Goal: Information Seeking & Learning: Learn about a topic

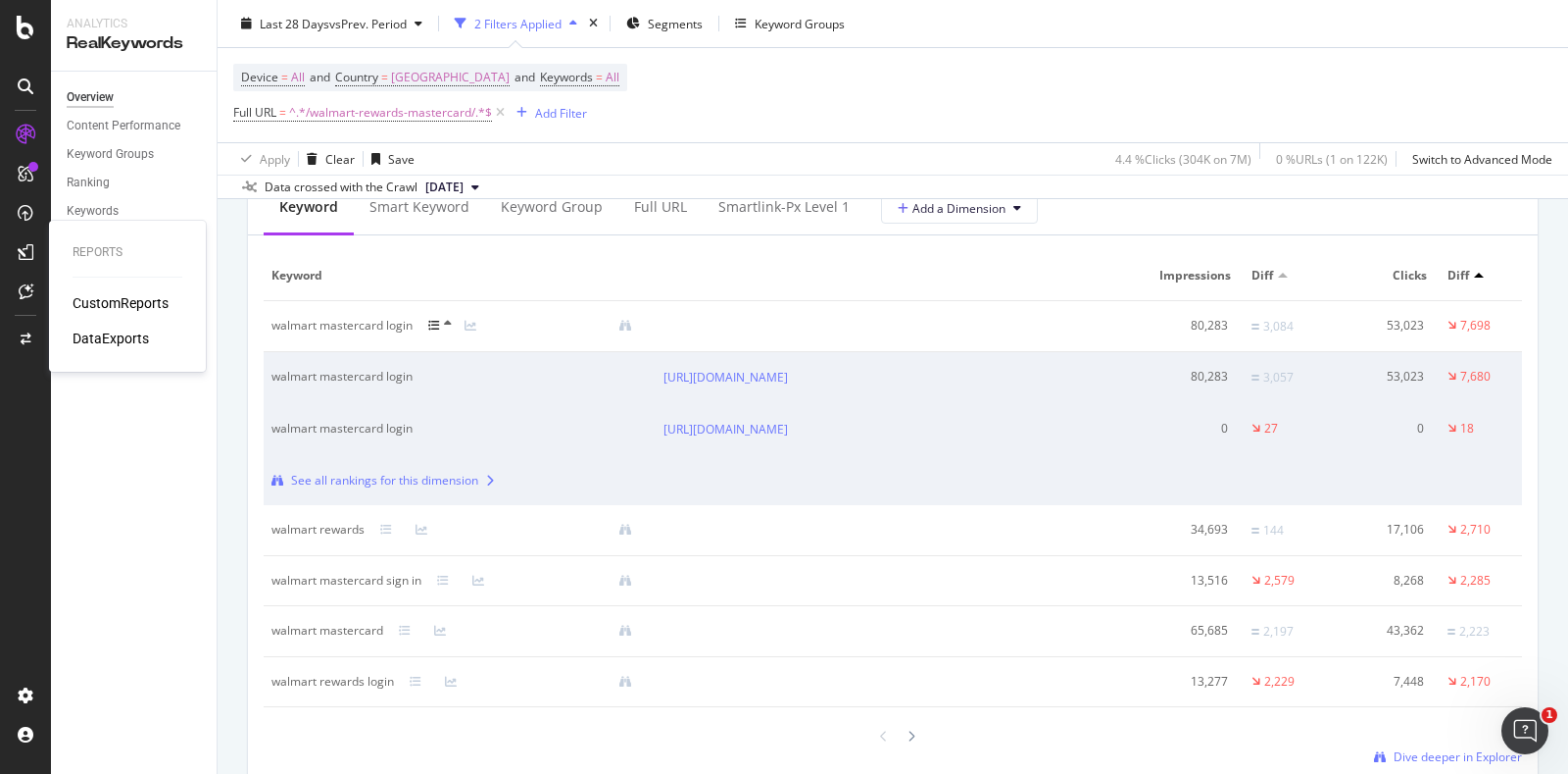
click at [119, 299] on div "CustomReports" at bounding box center [120, 303] width 96 height 20
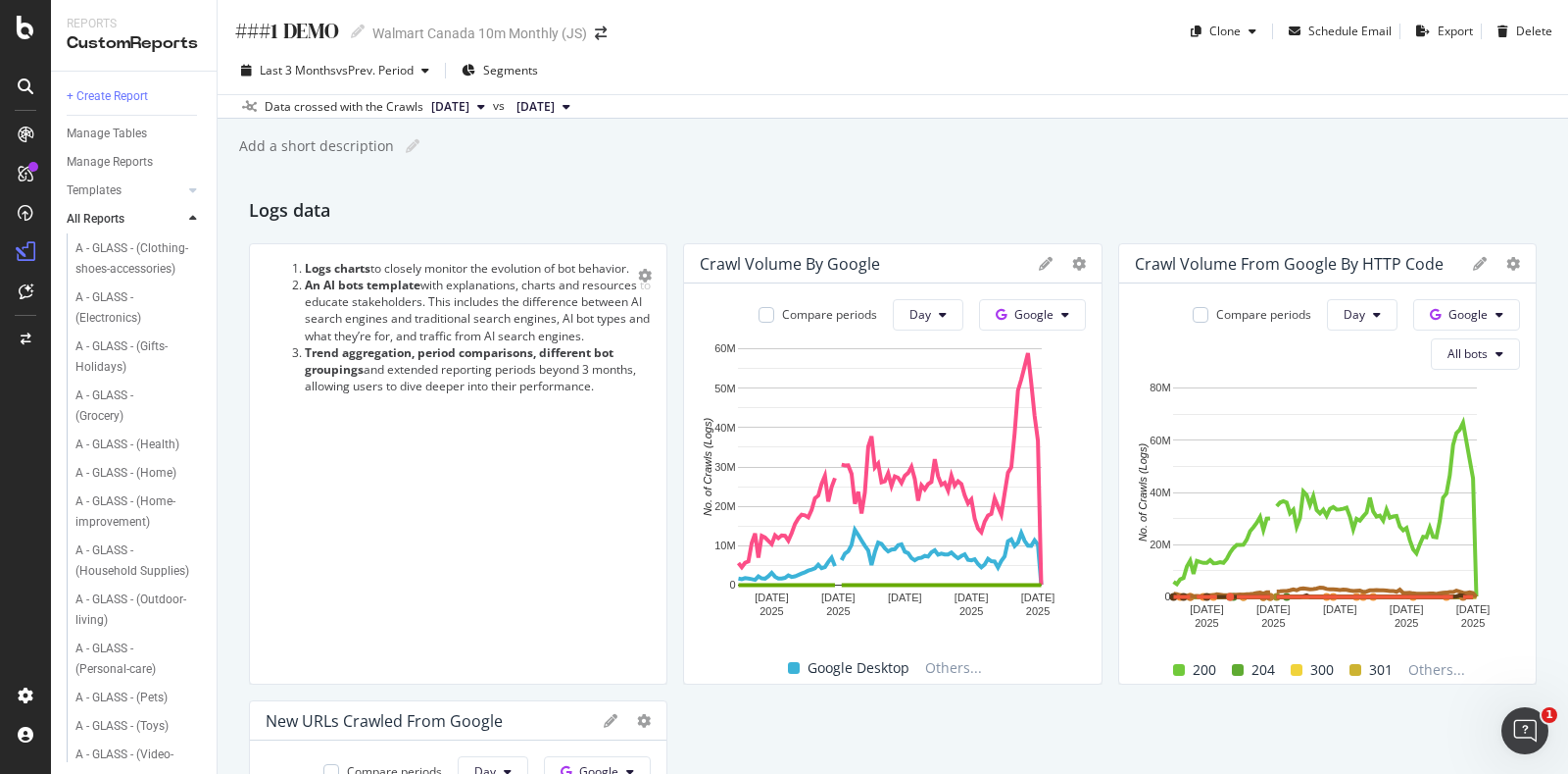
scroll to position [604, 0]
click at [104, 397] on div "A - GLASS - (Grocery)" at bounding box center [129, 376] width 108 height 41
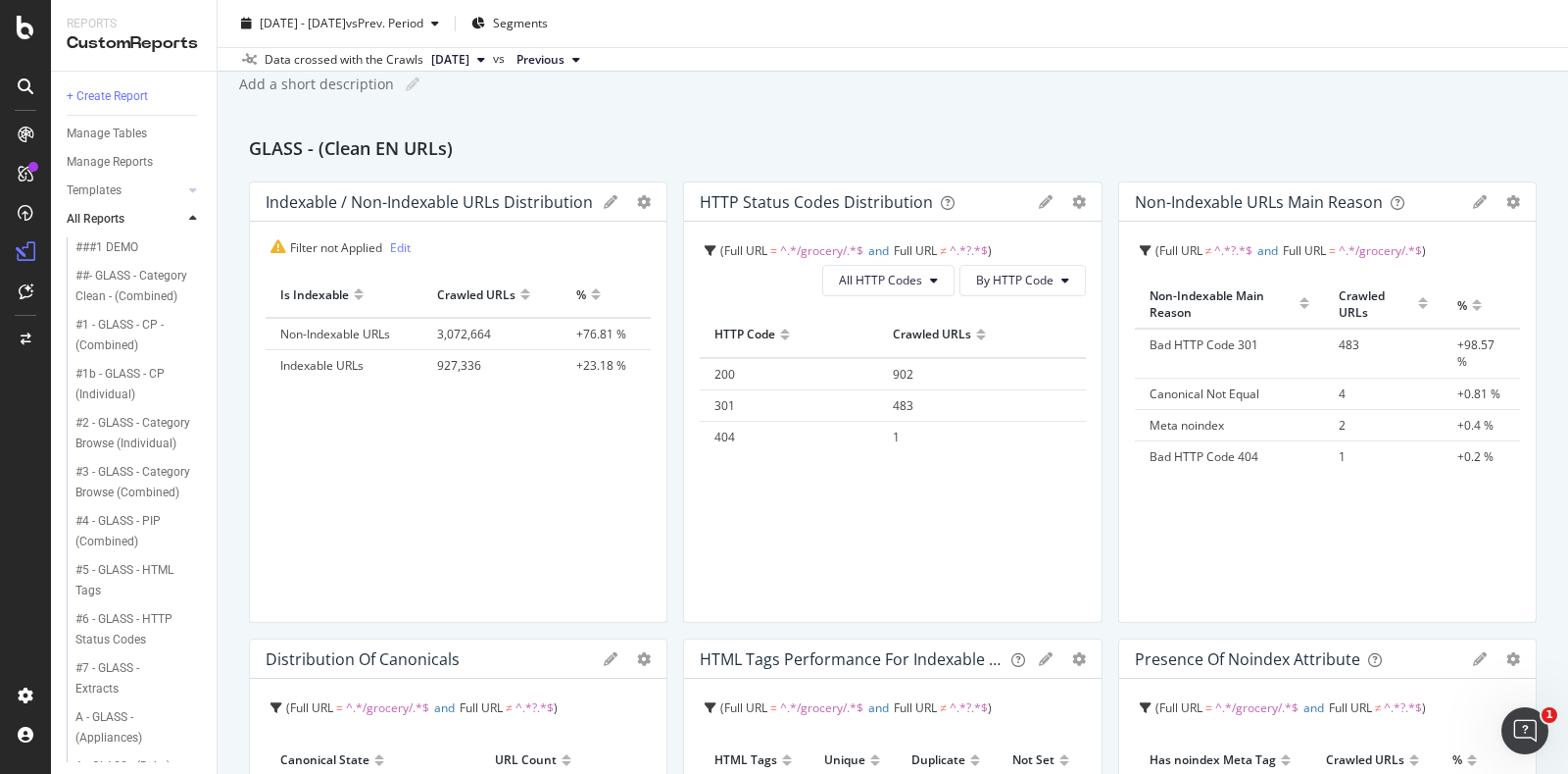
scroll to position [94, 0]
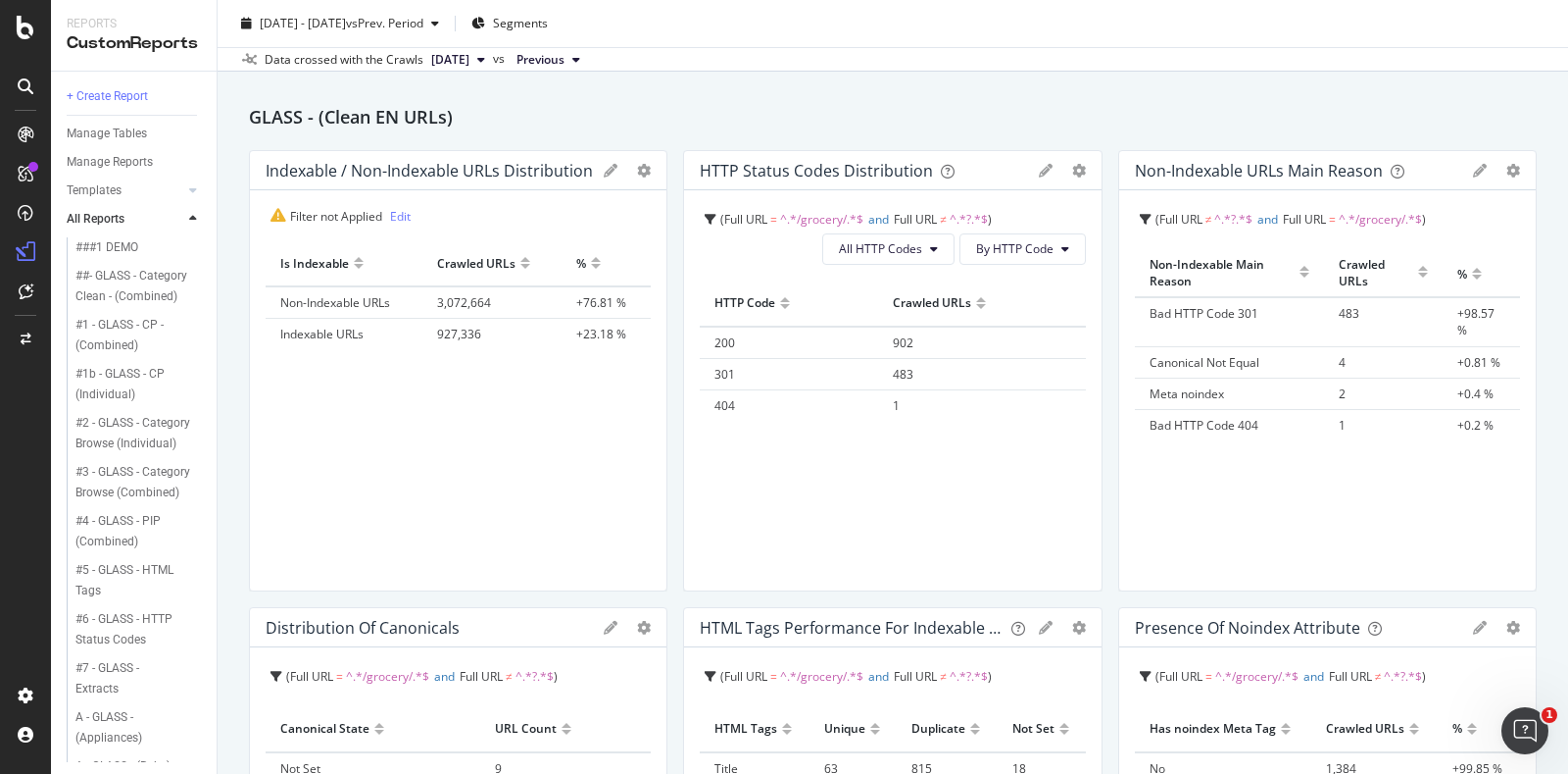
click at [1194, 358] on span "Canonical Not Equal" at bounding box center [1205, 362] width 110 height 17
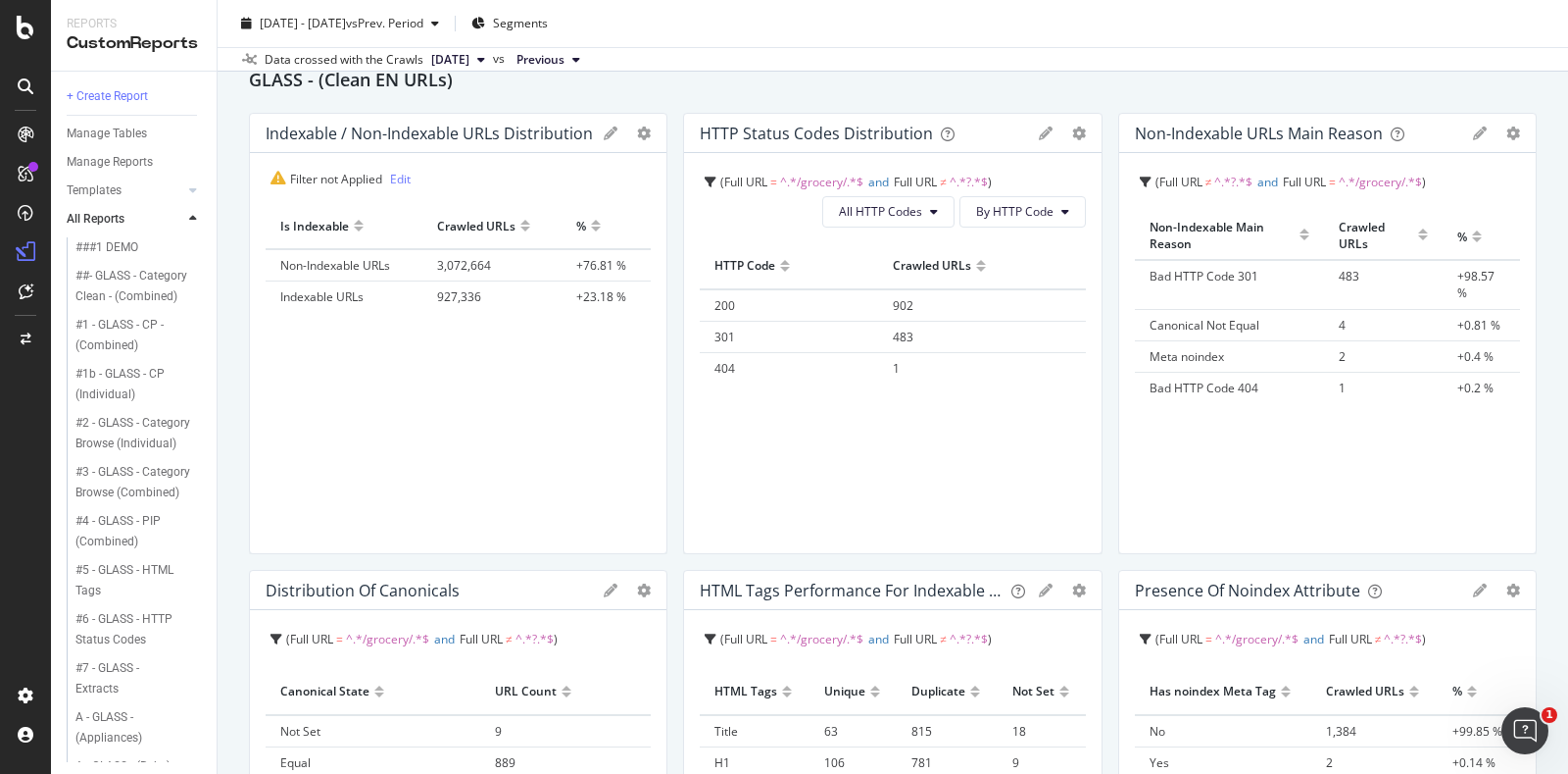
scroll to position [126, 0]
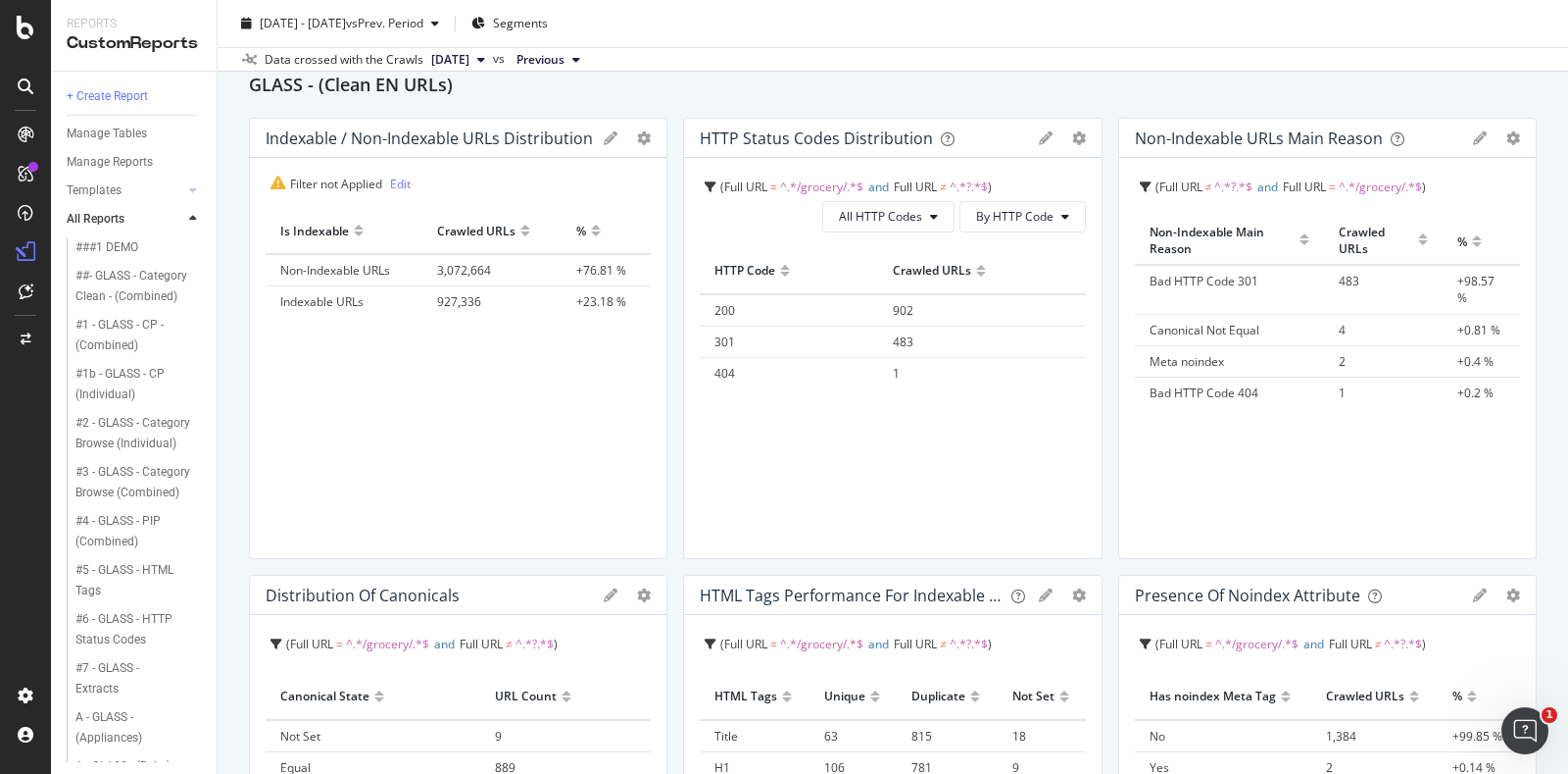
click at [1190, 353] on span "Meta noindex" at bounding box center [1187, 361] width 75 height 17
click at [1182, 332] on span "Canonical Not Equal" at bounding box center [1205, 330] width 110 height 17
click at [1339, 324] on span "4" at bounding box center [1342, 330] width 7 height 17
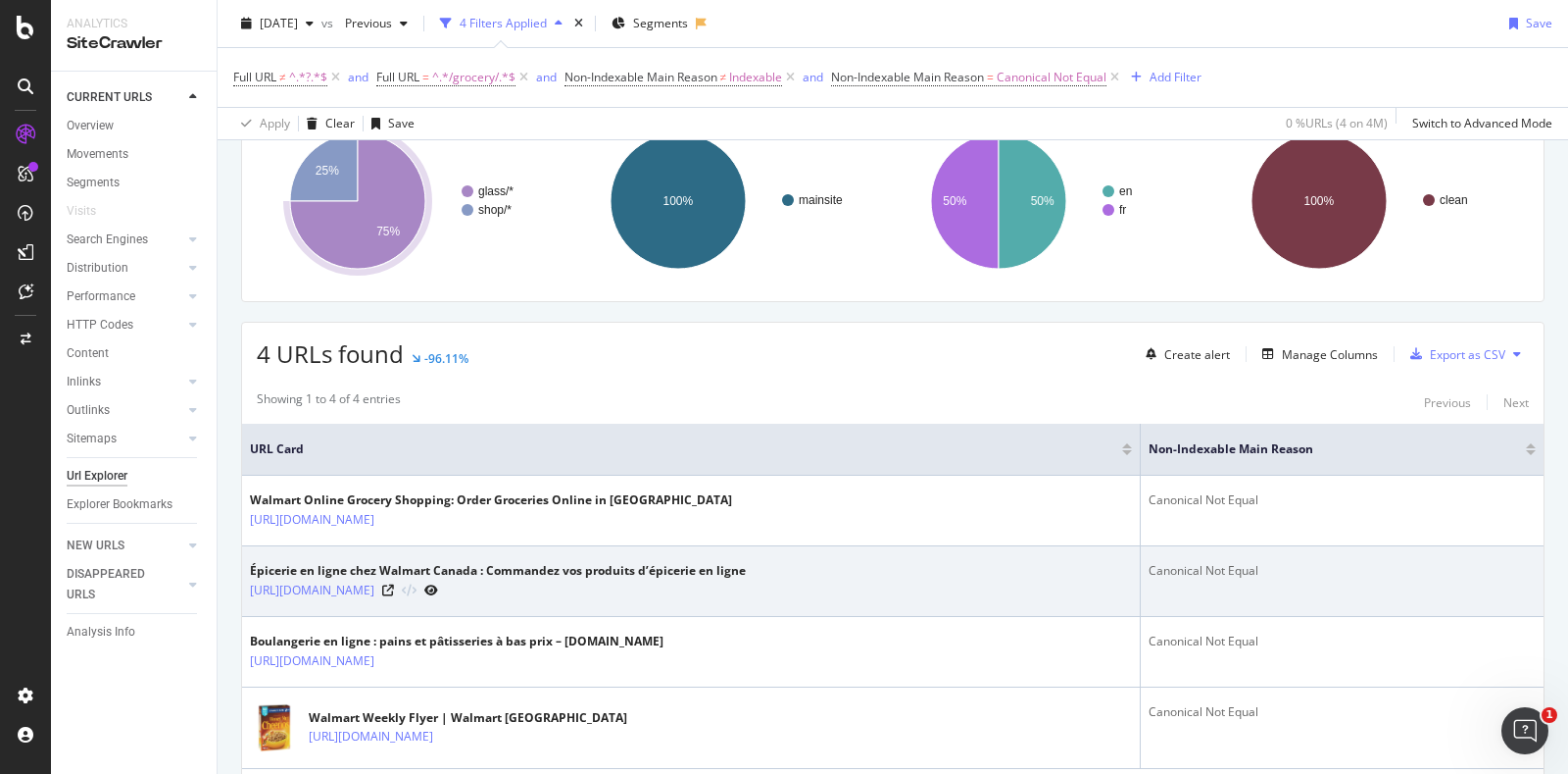
scroll to position [272, 0]
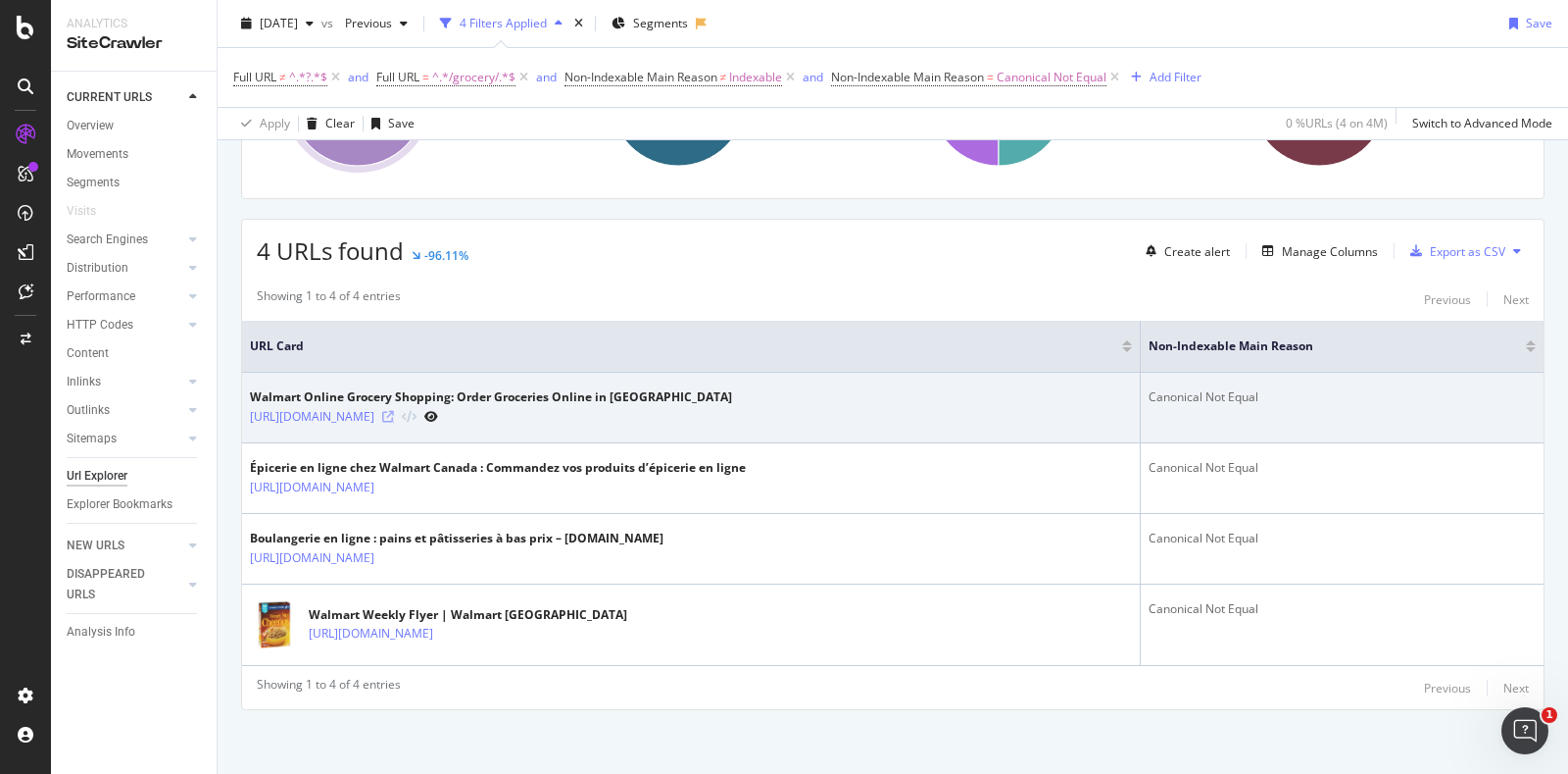
click at [394, 416] on icon at bounding box center [388, 416] width 12 height 12
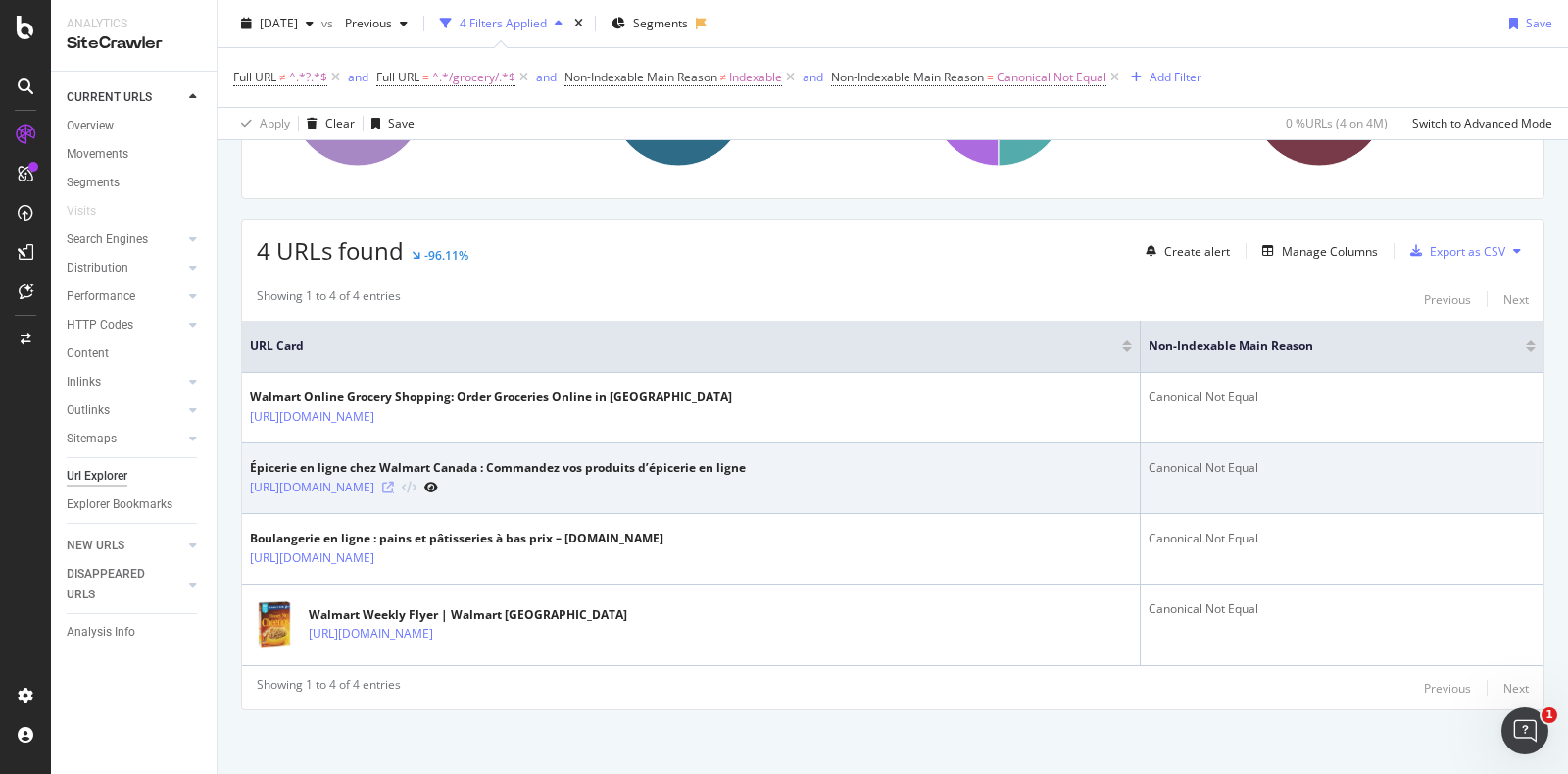
click at [394, 481] on icon at bounding box center [388, 487] width 12 height 12
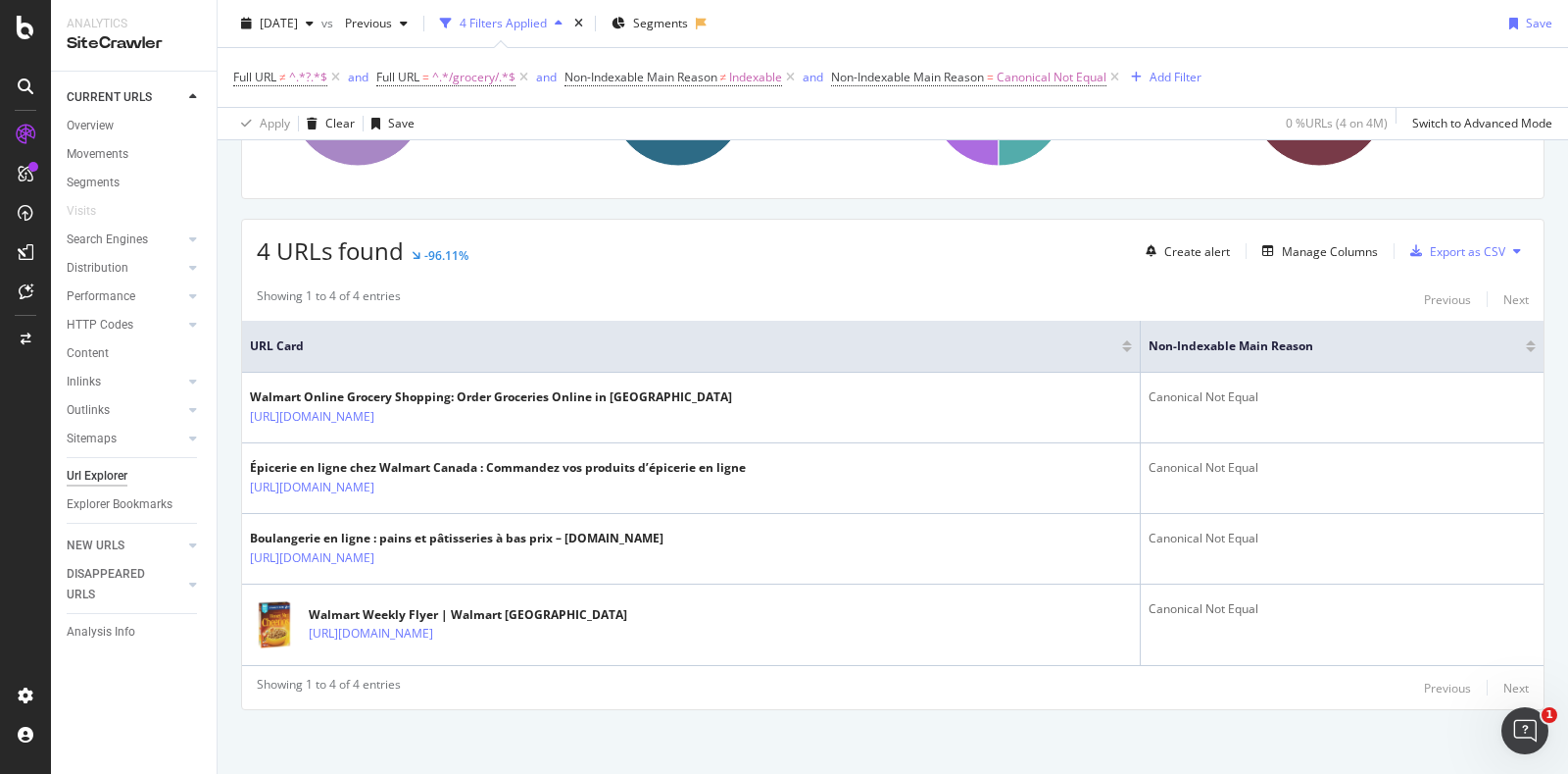
scroll to position [0, 0]
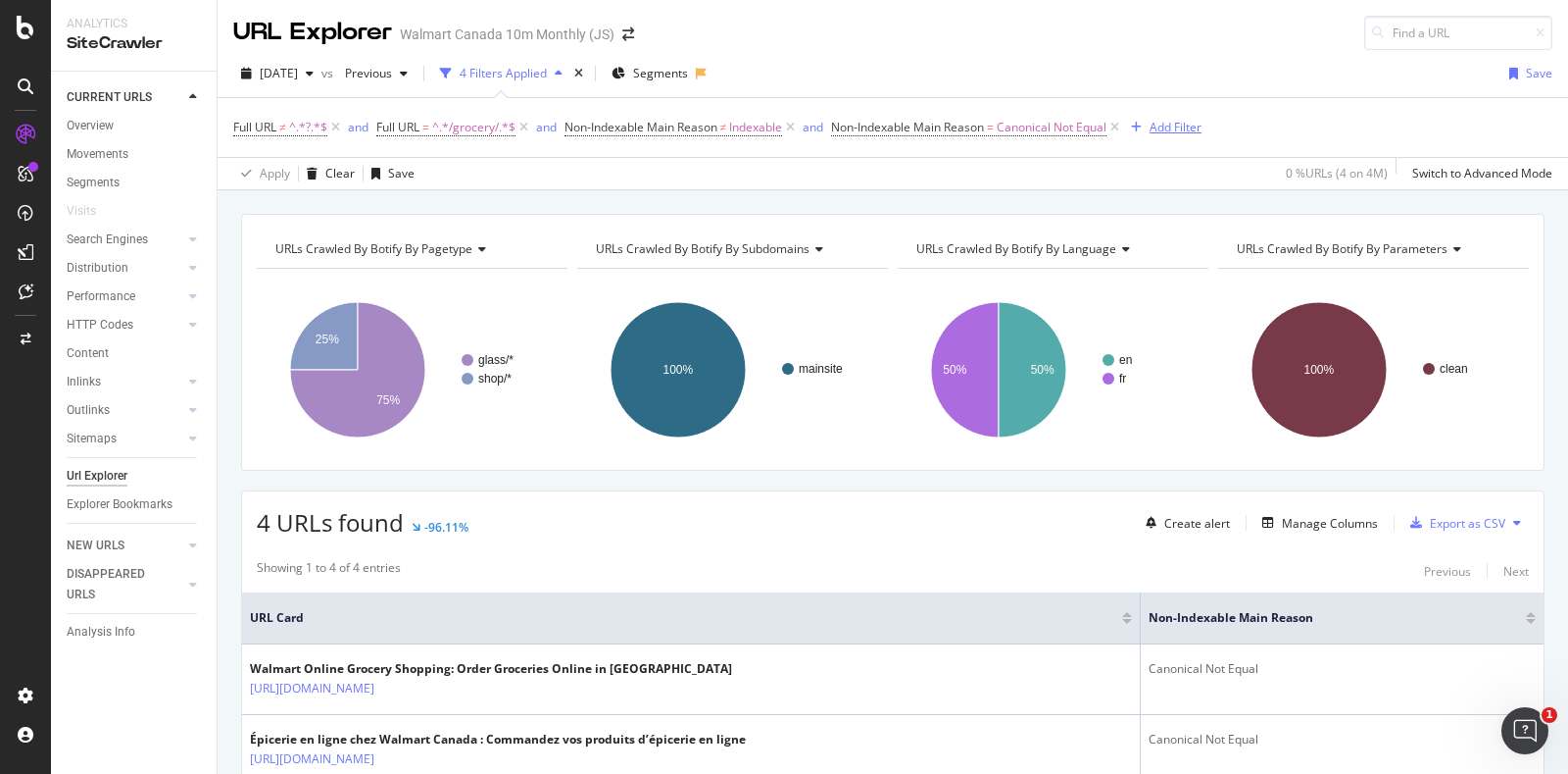
click at [1173, 123] on div "Add Filter" at bounding box center [1176, 127] width 52 height 17
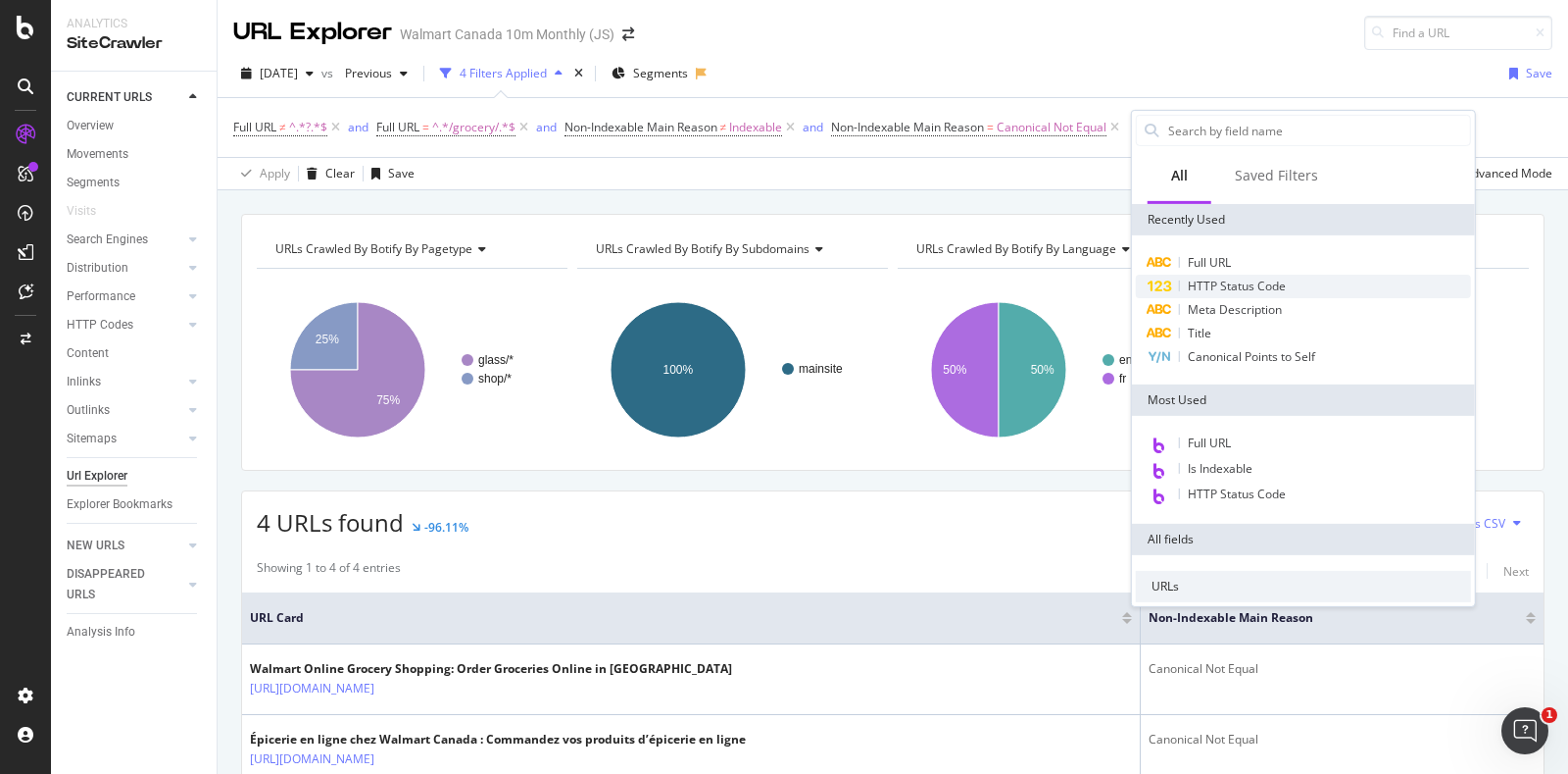
click at [1241, 293] on div "HTTP Status Code" at bounding box center [1303, 287] width 336 height 24
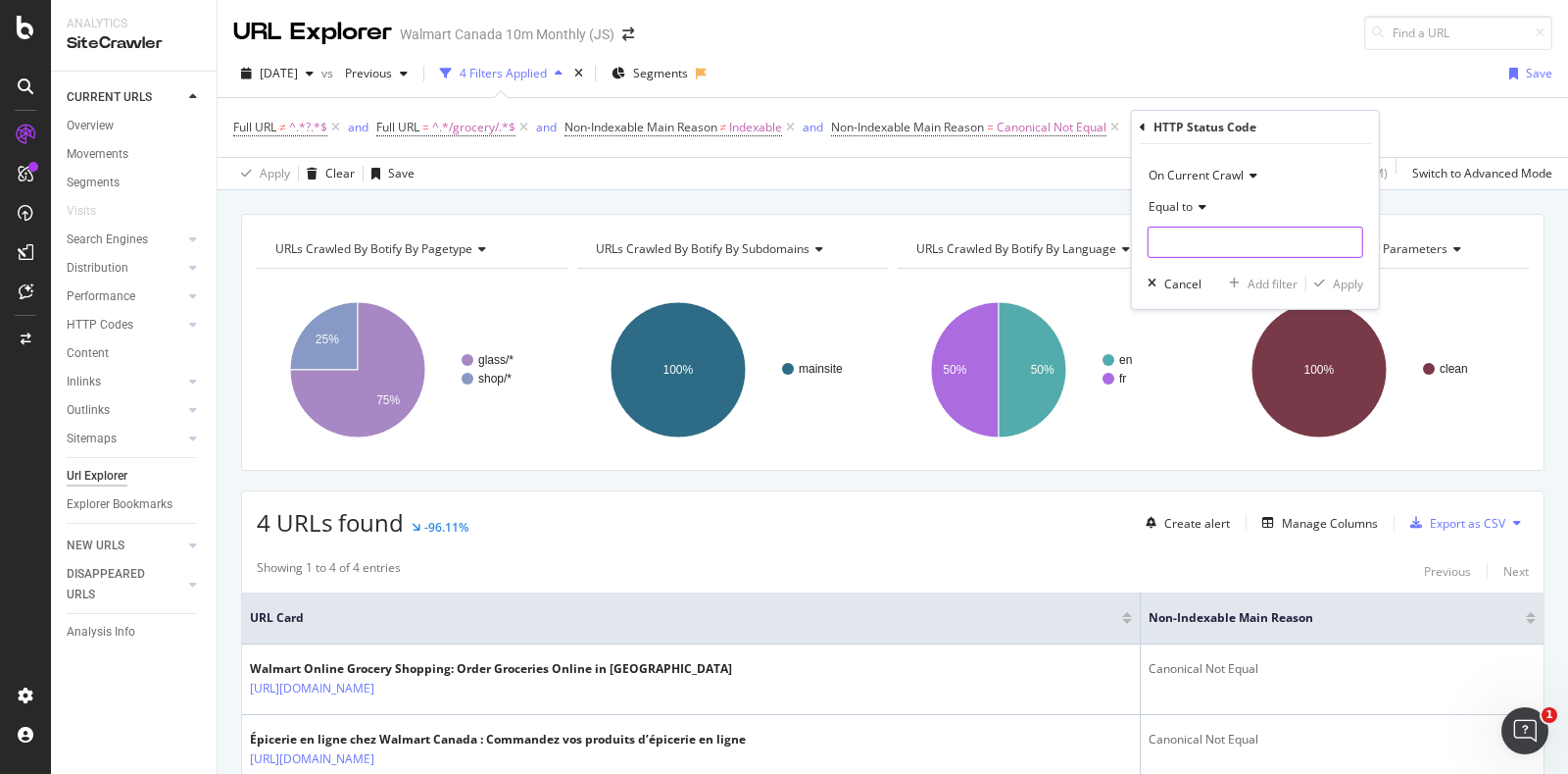
click at [1179, 233] on input "number" at bounding box center [1255, 241] width 216 height 31
type input "200"
click at [1326, 292] on button "Apply" at bounding box center [1334, 284] width 57 height 20
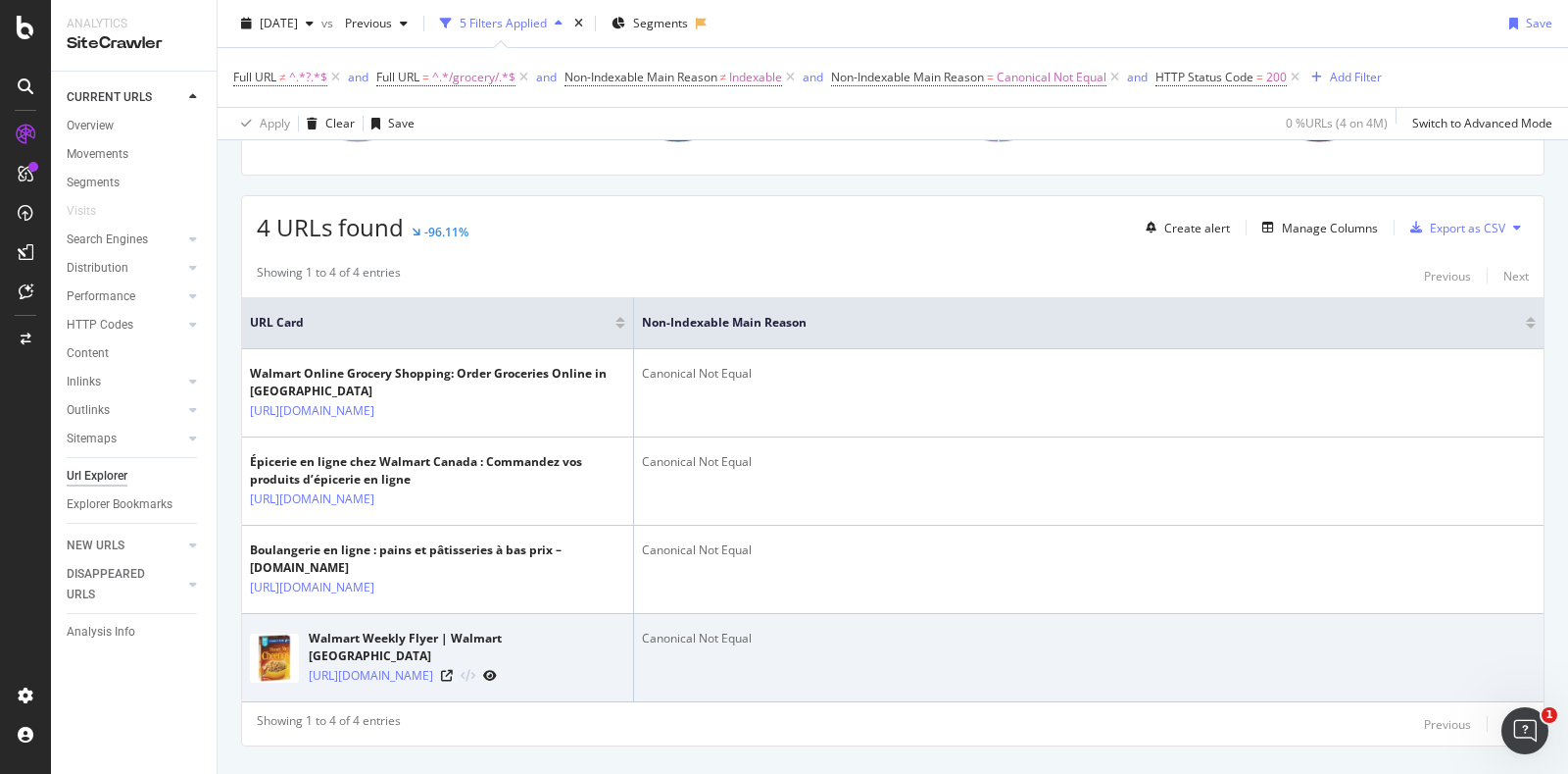
scroll to position [351, 0]
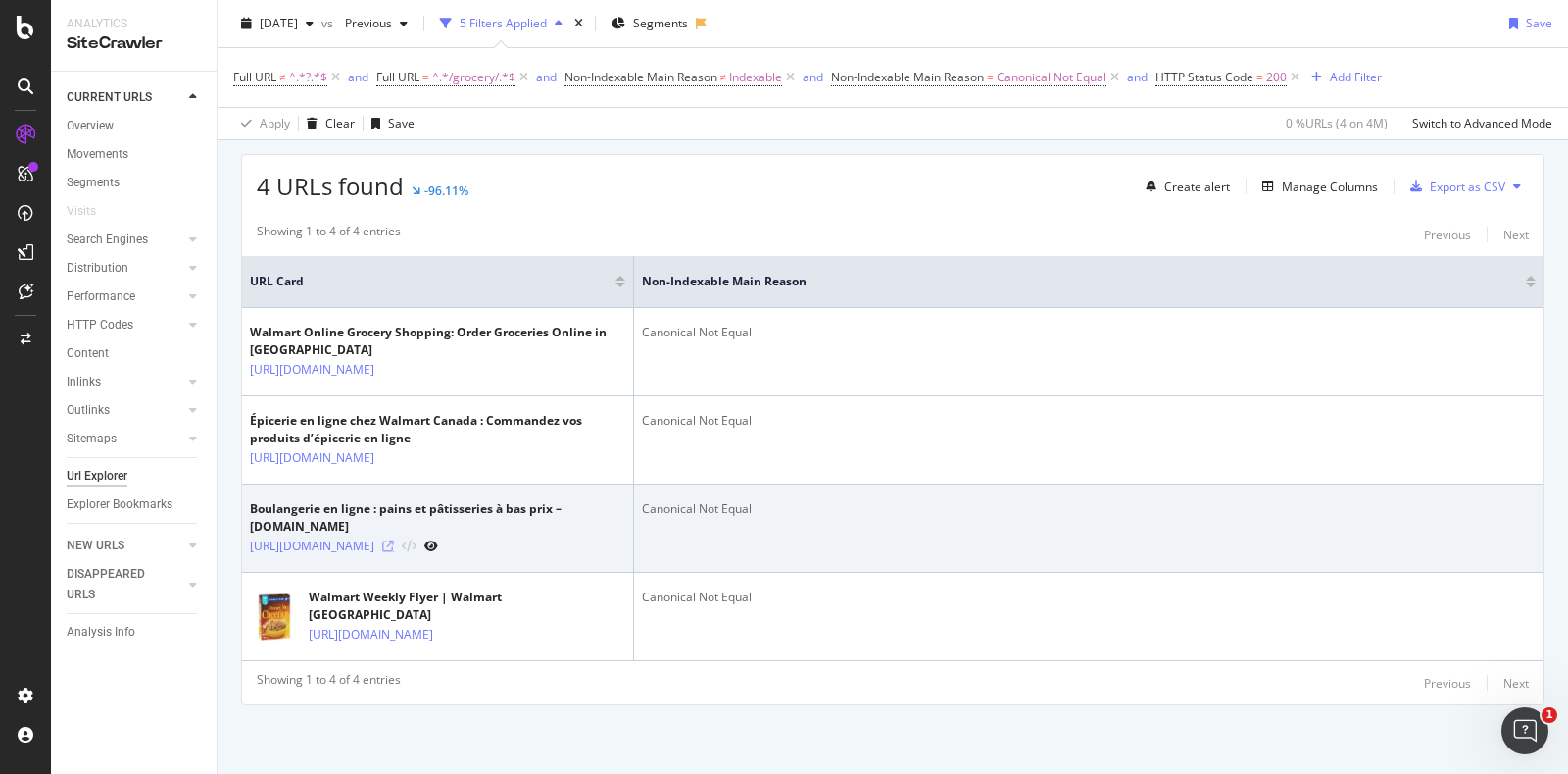
click at [394, 540] on icon at bounding box center [388, 546] width 12 height 12
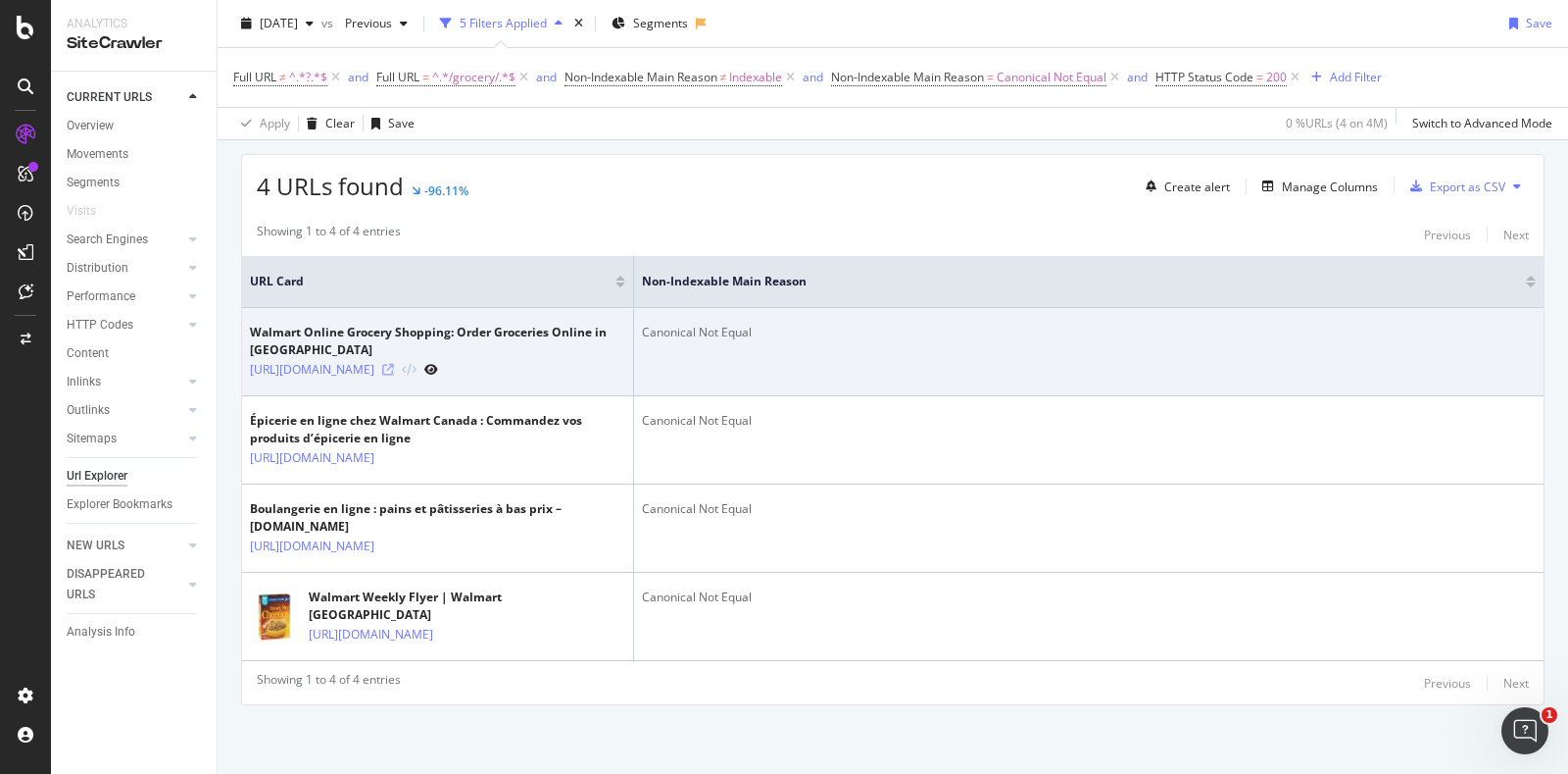
click at [394, 364] on icon at bounding box center [388, 370] width 12 height 12
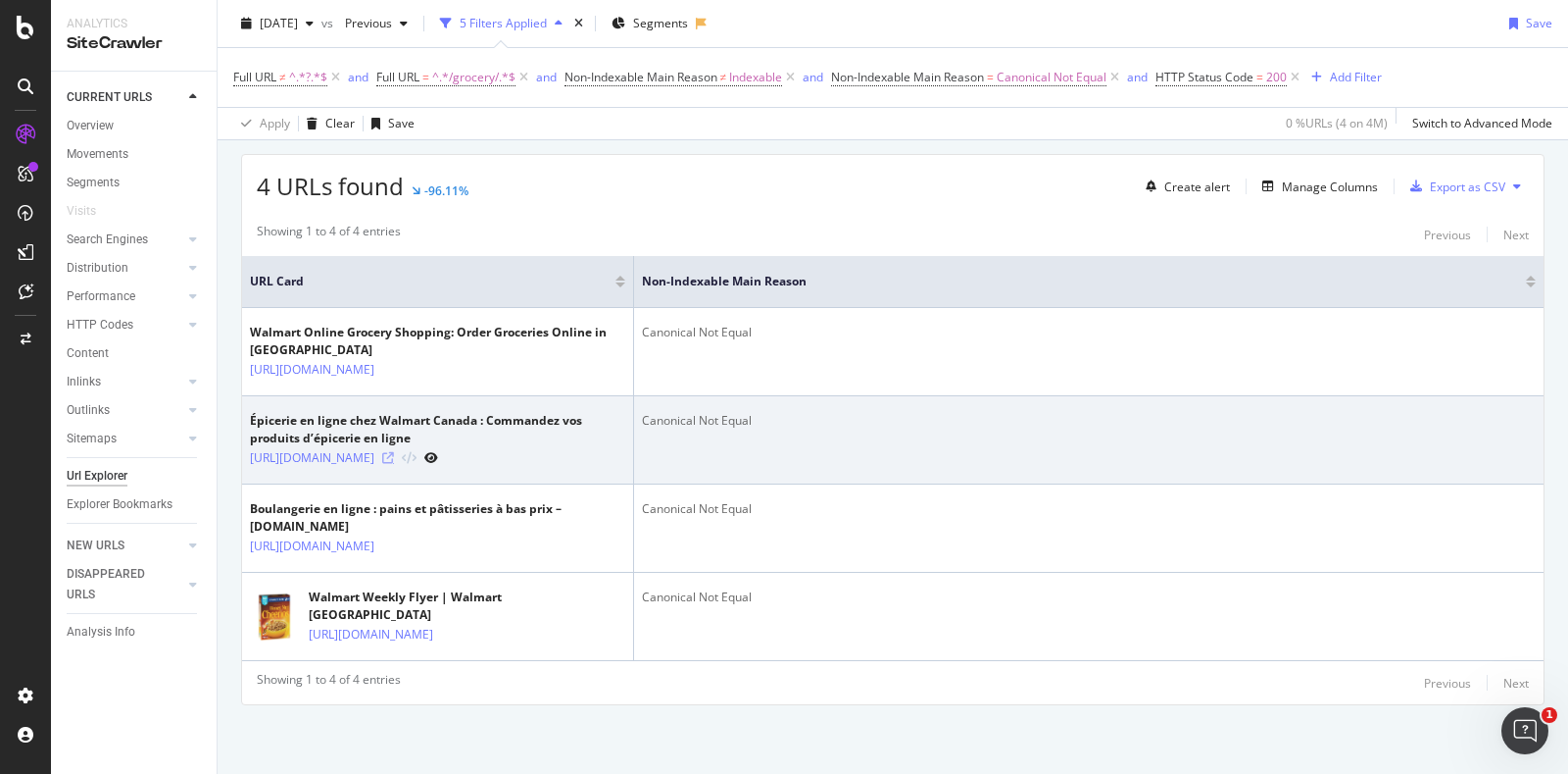
click at [394, 452] on icon at bounding box center [388, 458] width 12 height 12
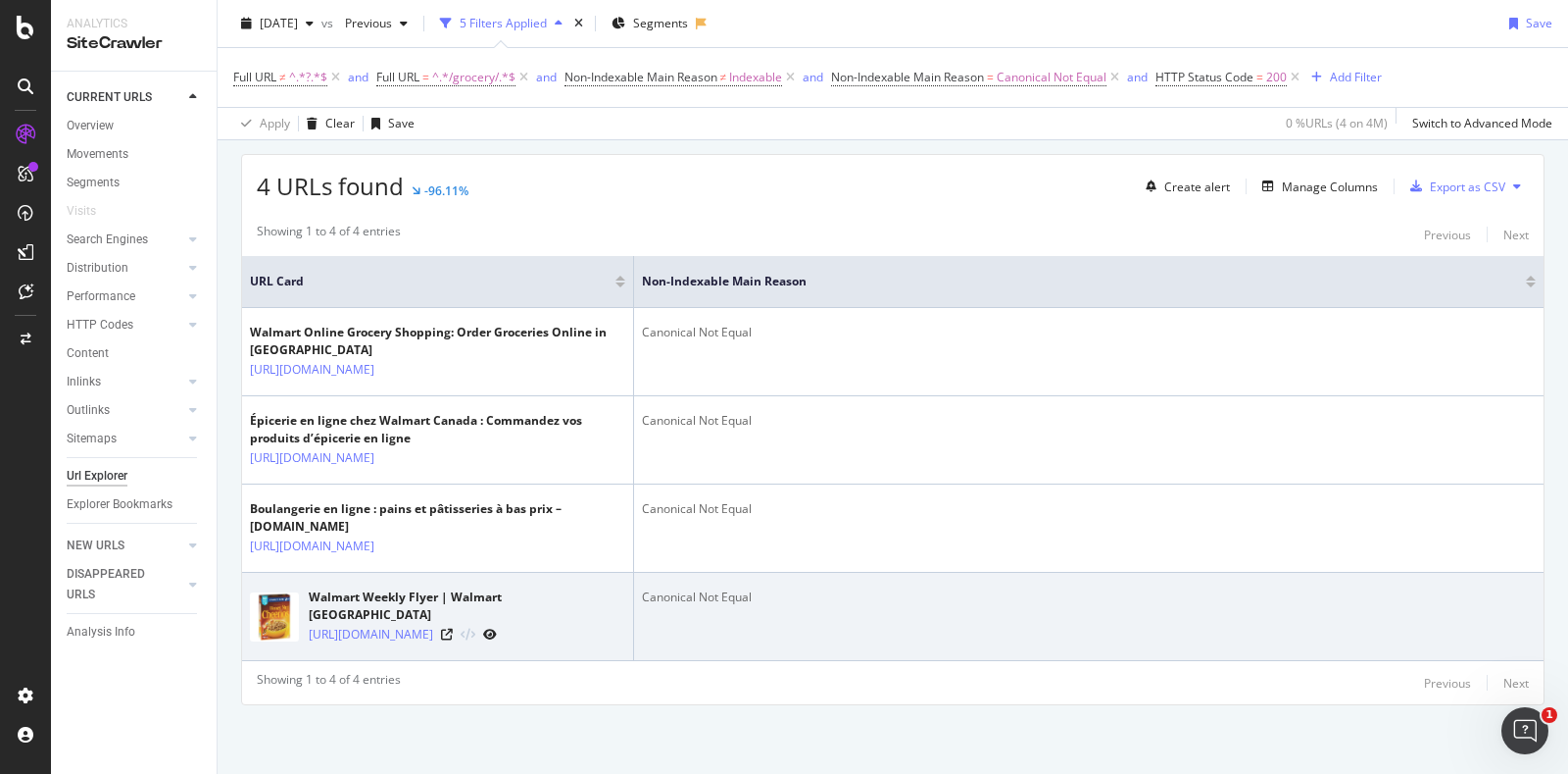
click at [568, 628] on div "https://www.walmart.ca/en/shop/deals/grocery/weekly-flyer-features/6000196190101" at bounding box center [467, 634] width 317 height 21
click at [453, 629] on icon at bounding box center [447, 635] width 12 height 12
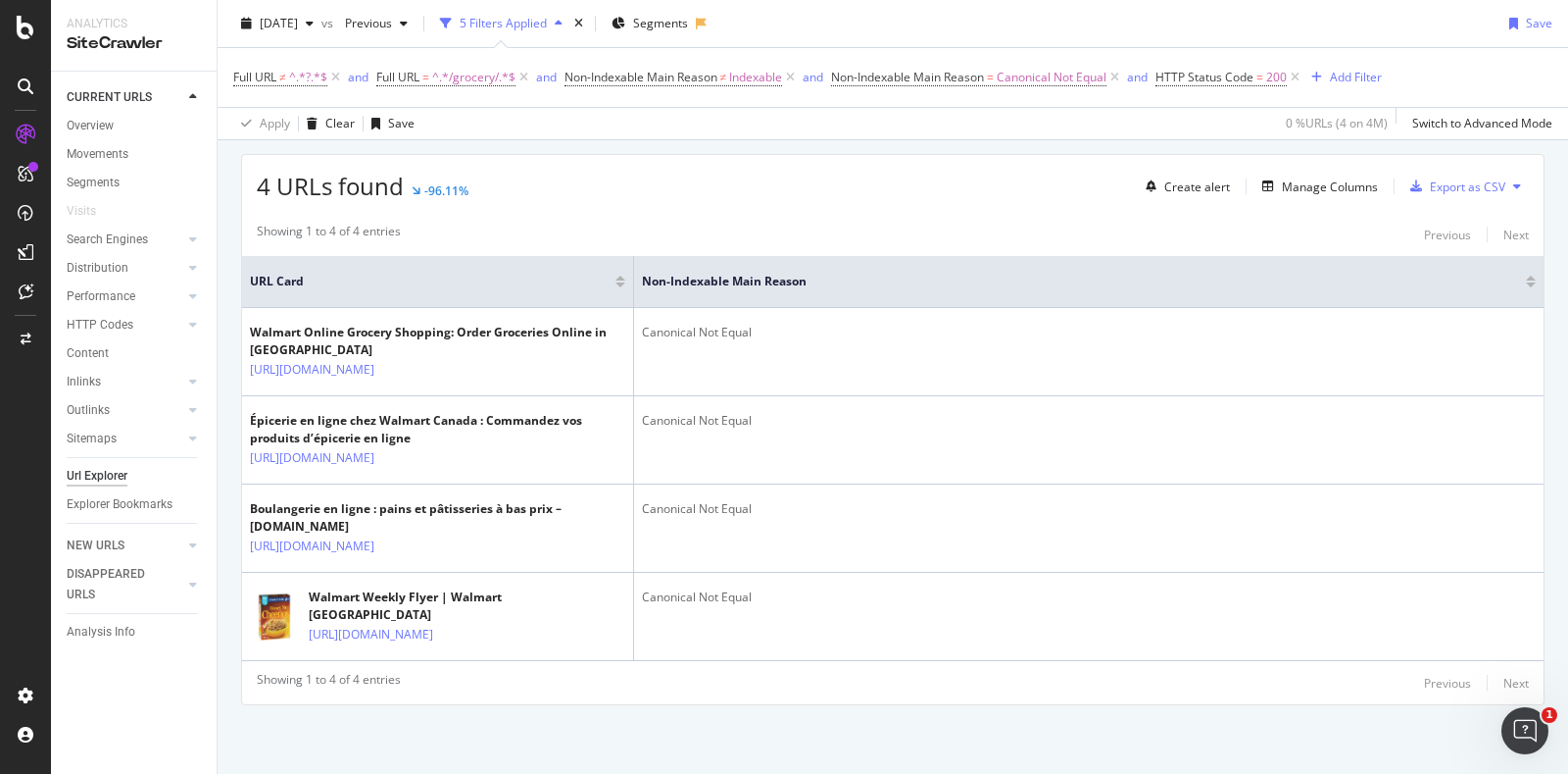
scroll to position [0, 0]
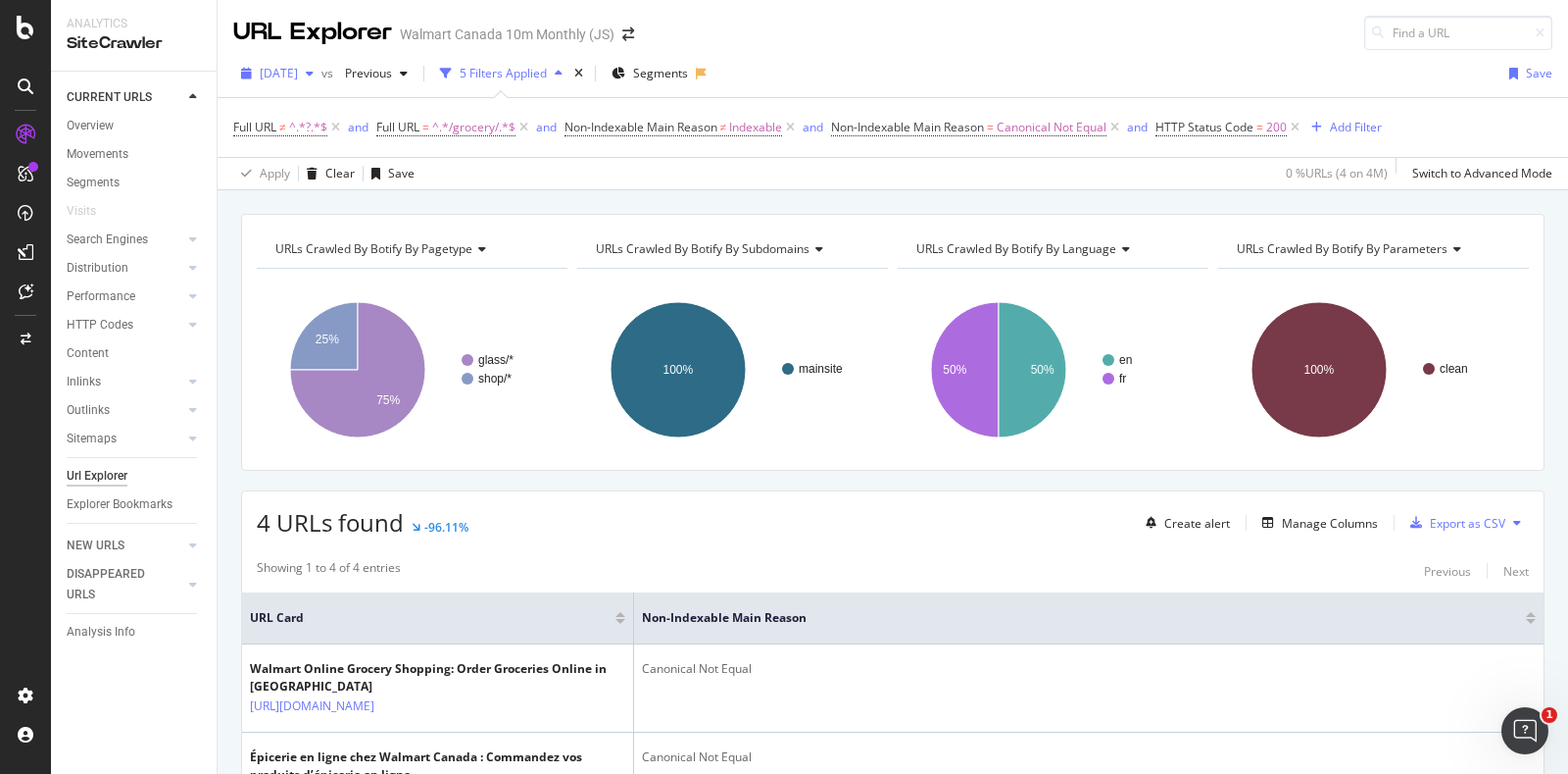
click at [314, 74] on icon "button" at bounding box center [310, 74] width 8 height 12
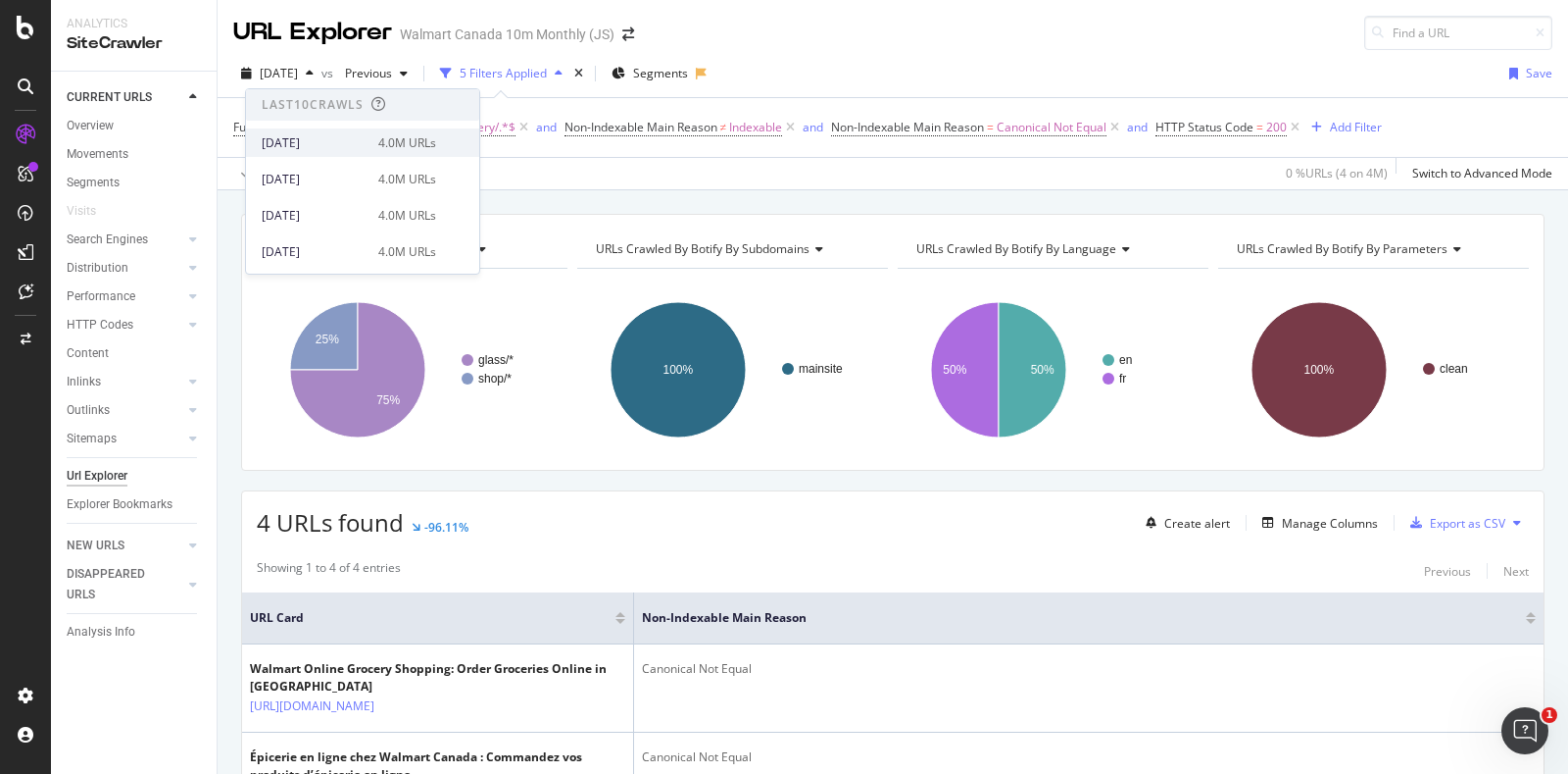
click at [346, 142] on div "2025 Aug. 8th" at bounding box center [314, 143] width 105 height 18
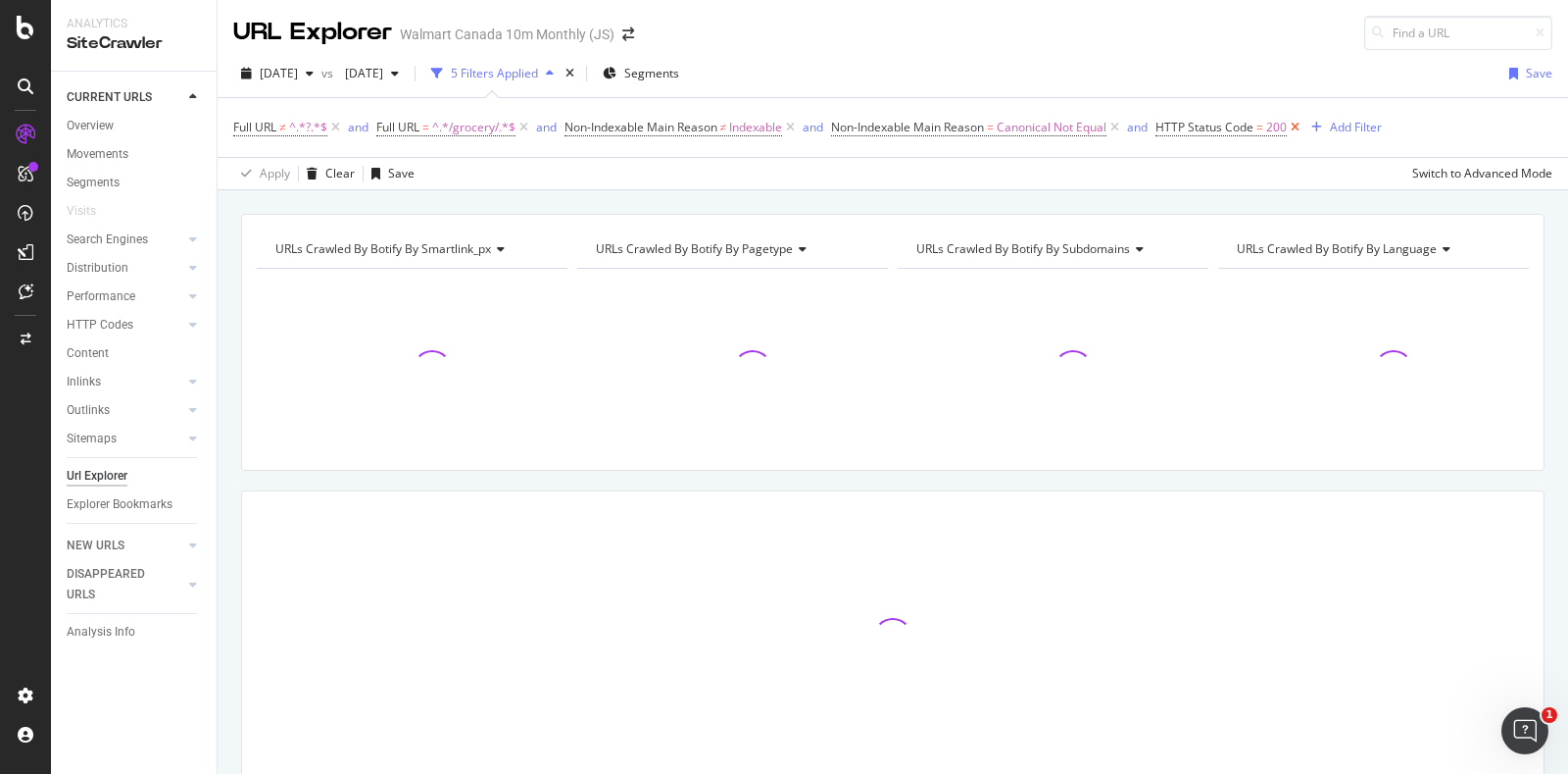
click at [1299, 123] on icon at bounding box center [1294, 128] width 17 height 20
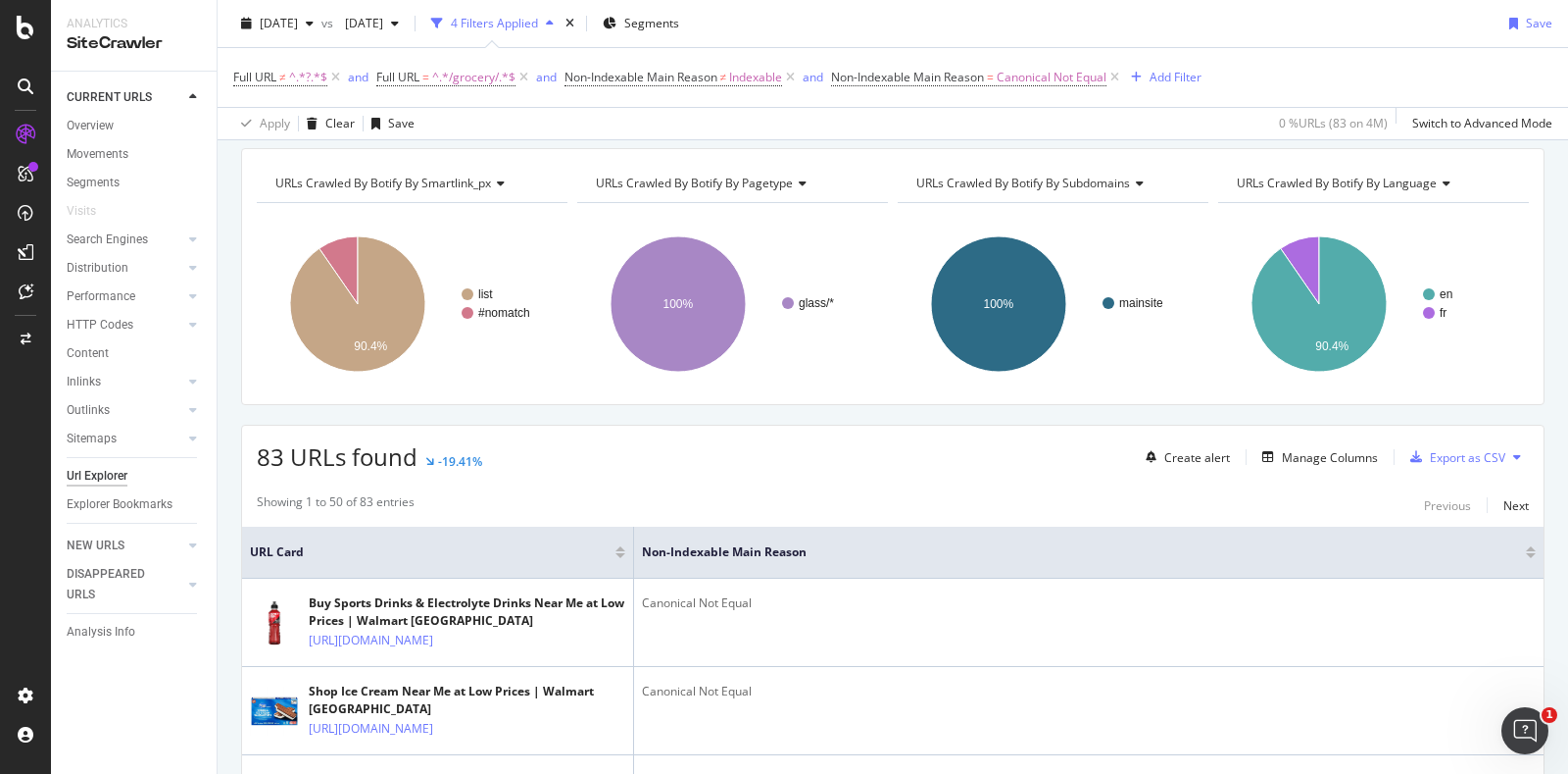
scroll to position [105, 0]
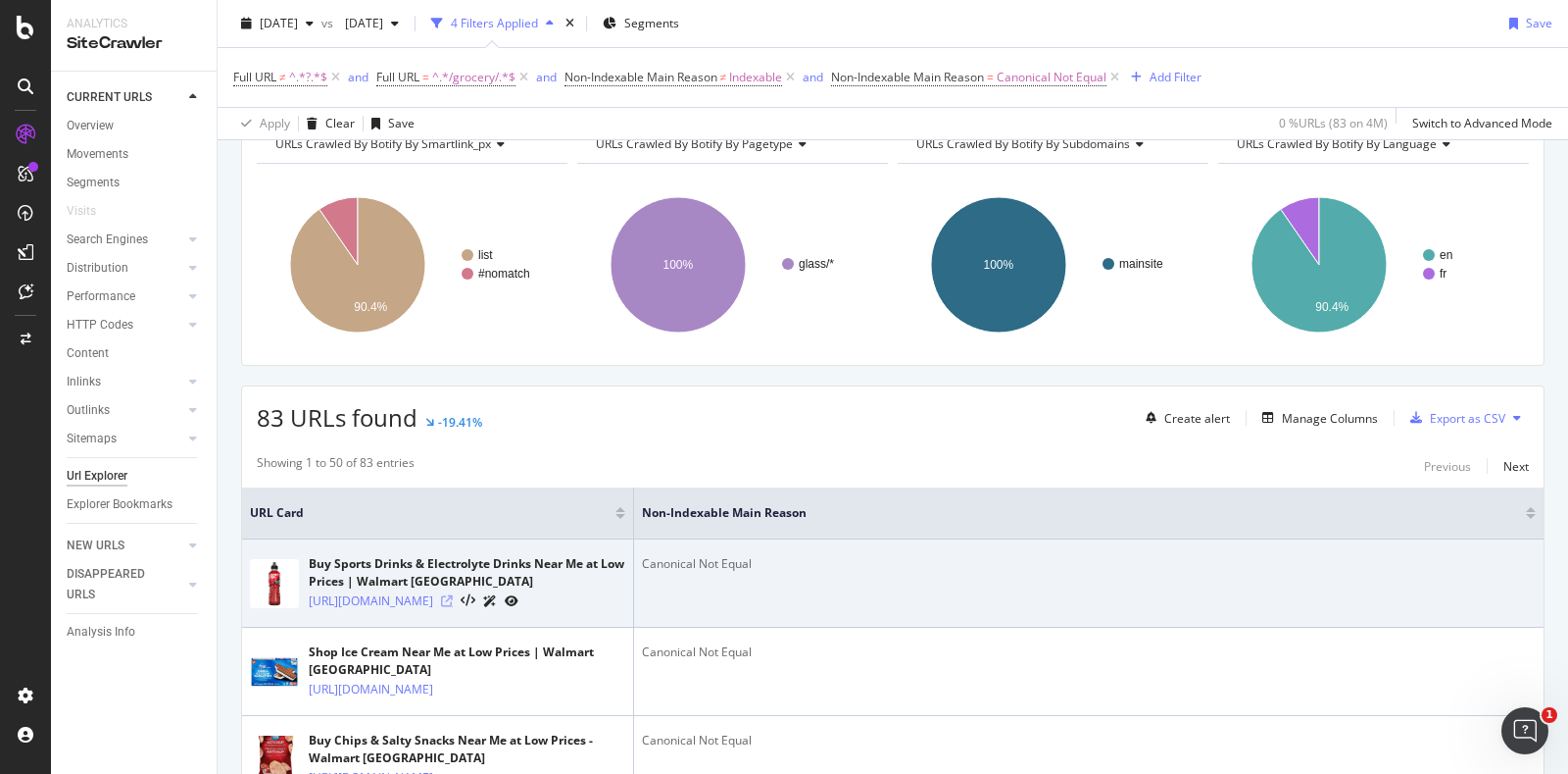
click at [453, 607] on icon at bounding box center [447, 601] width 12 height 12
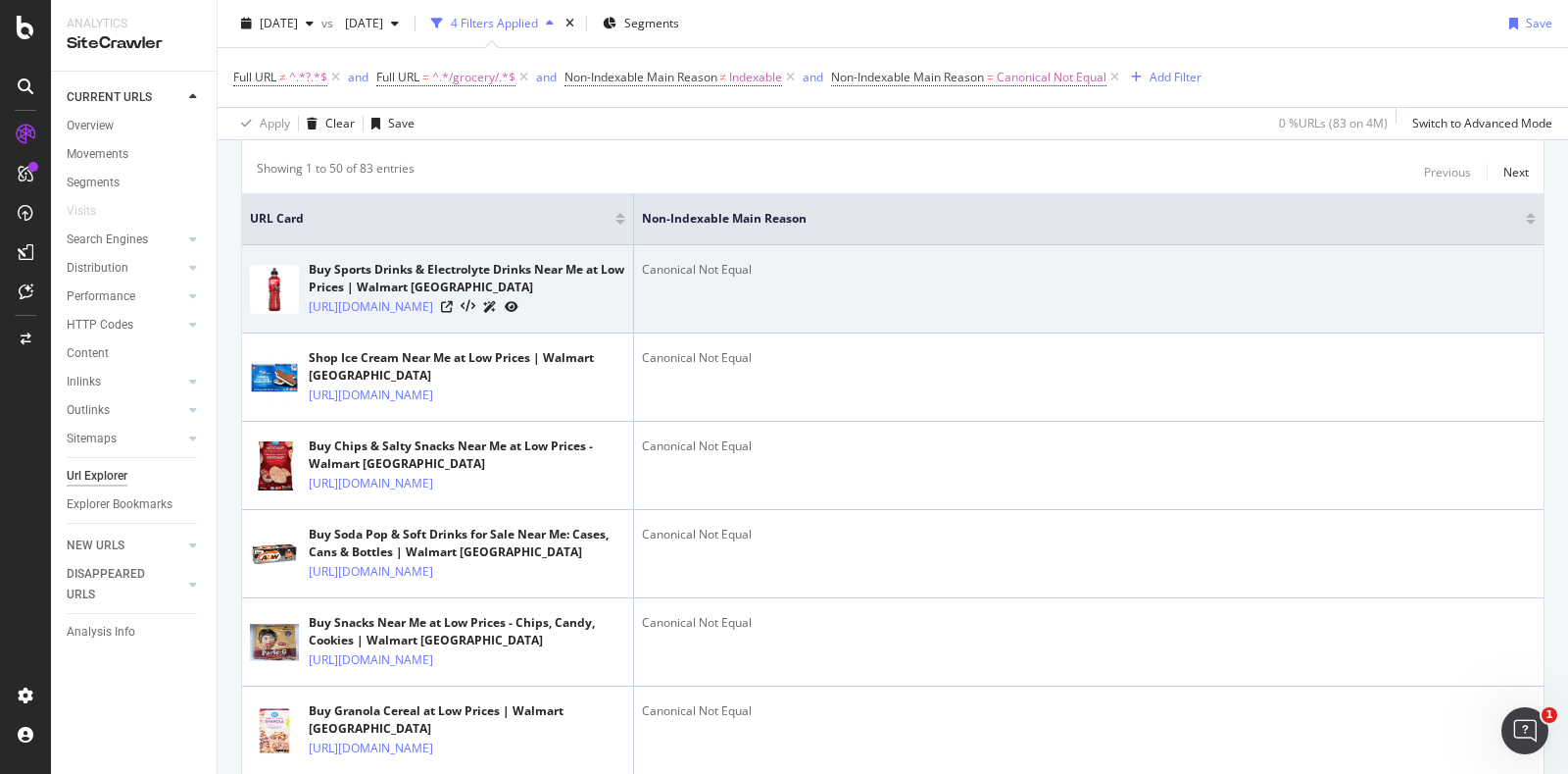
scroll to position [400, 0]
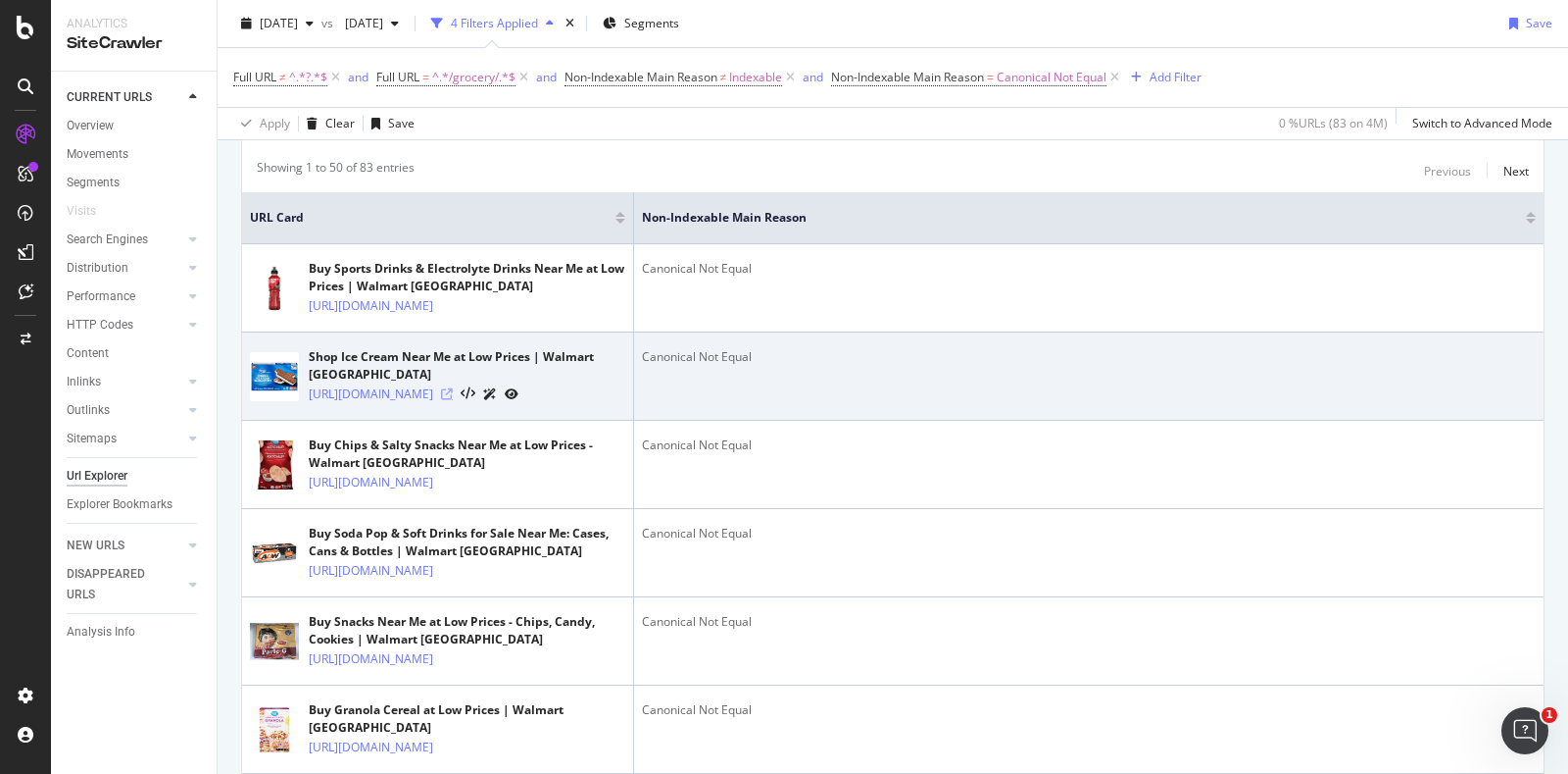
click at [453, 400] on icon at bounding box center [447, 394] width 12 height 12
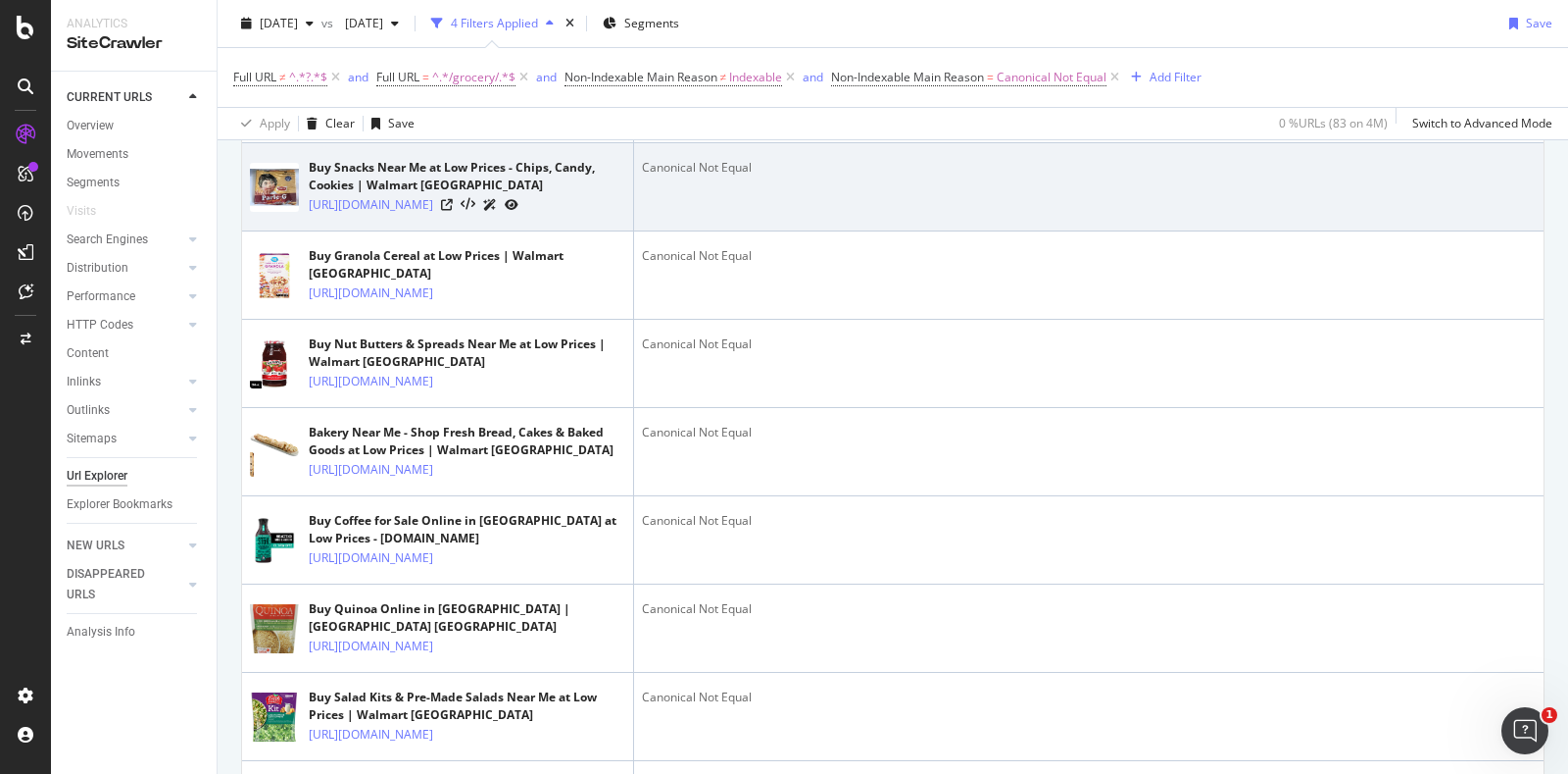
scroll to position [855, 0]
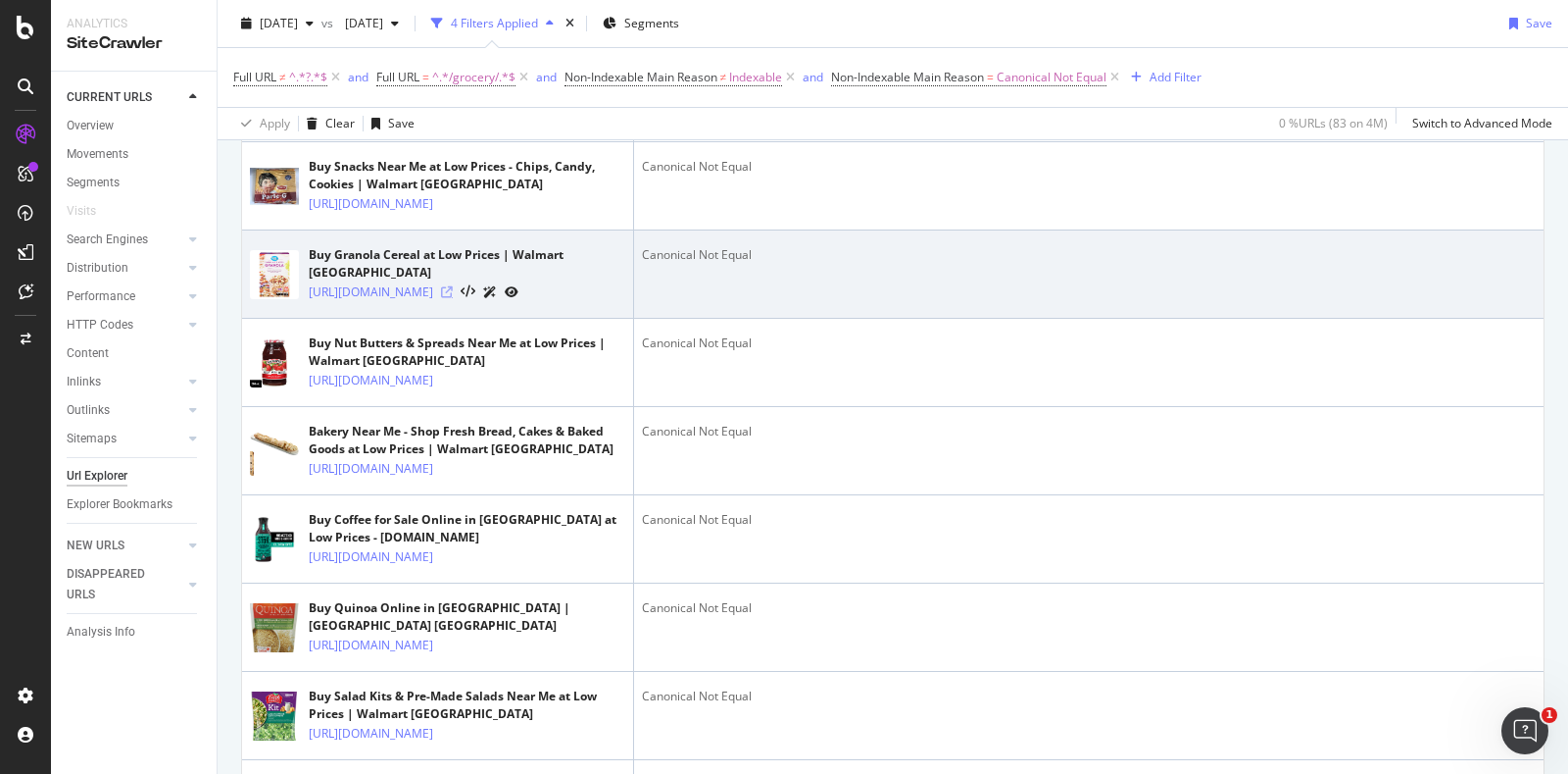
click at [453, 298] on icon at bounding box center [447, 292] width 12 height 12
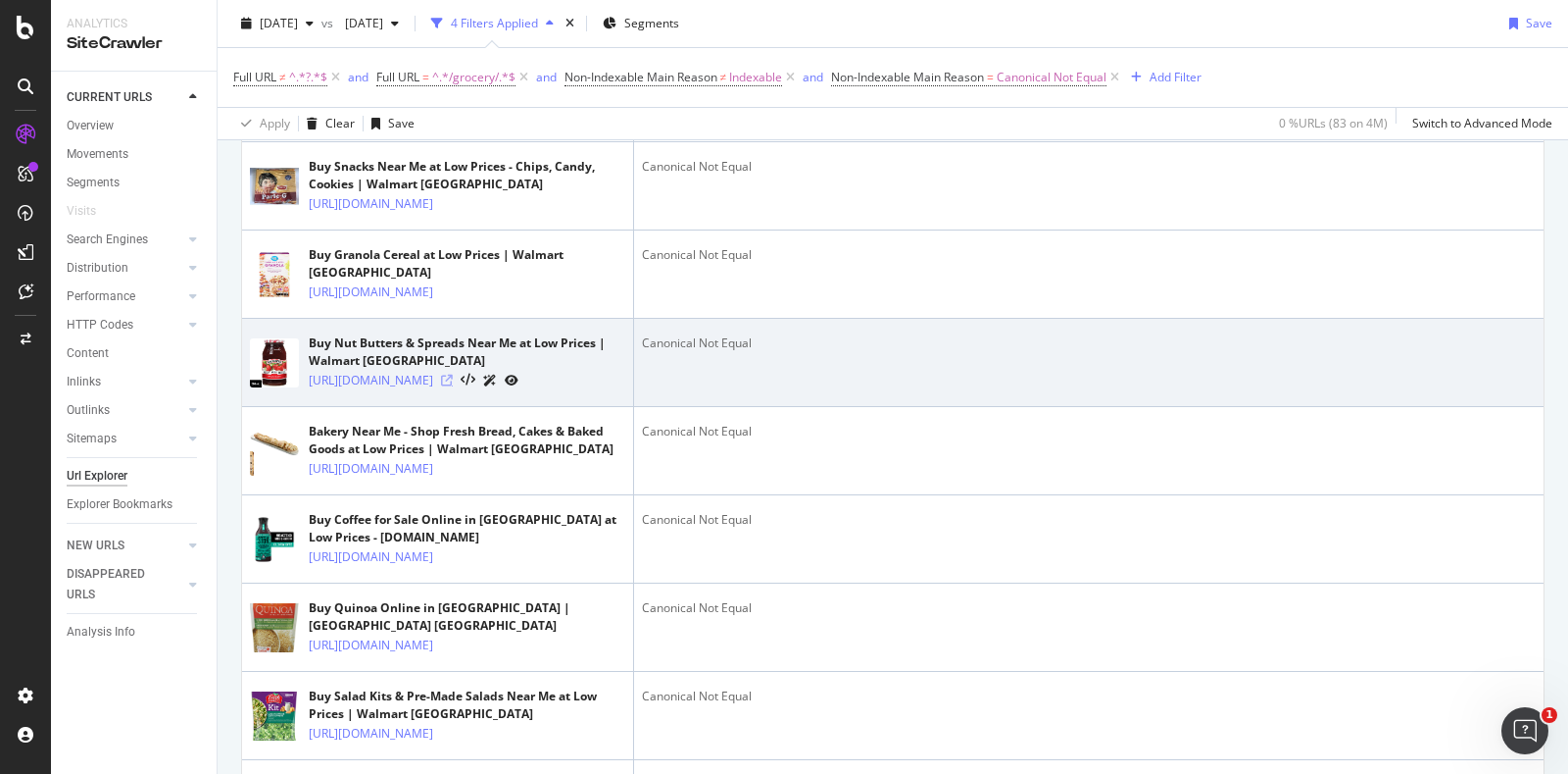
click at [453, 387] on icon at bounding box center [447, 381] width 12 height 12
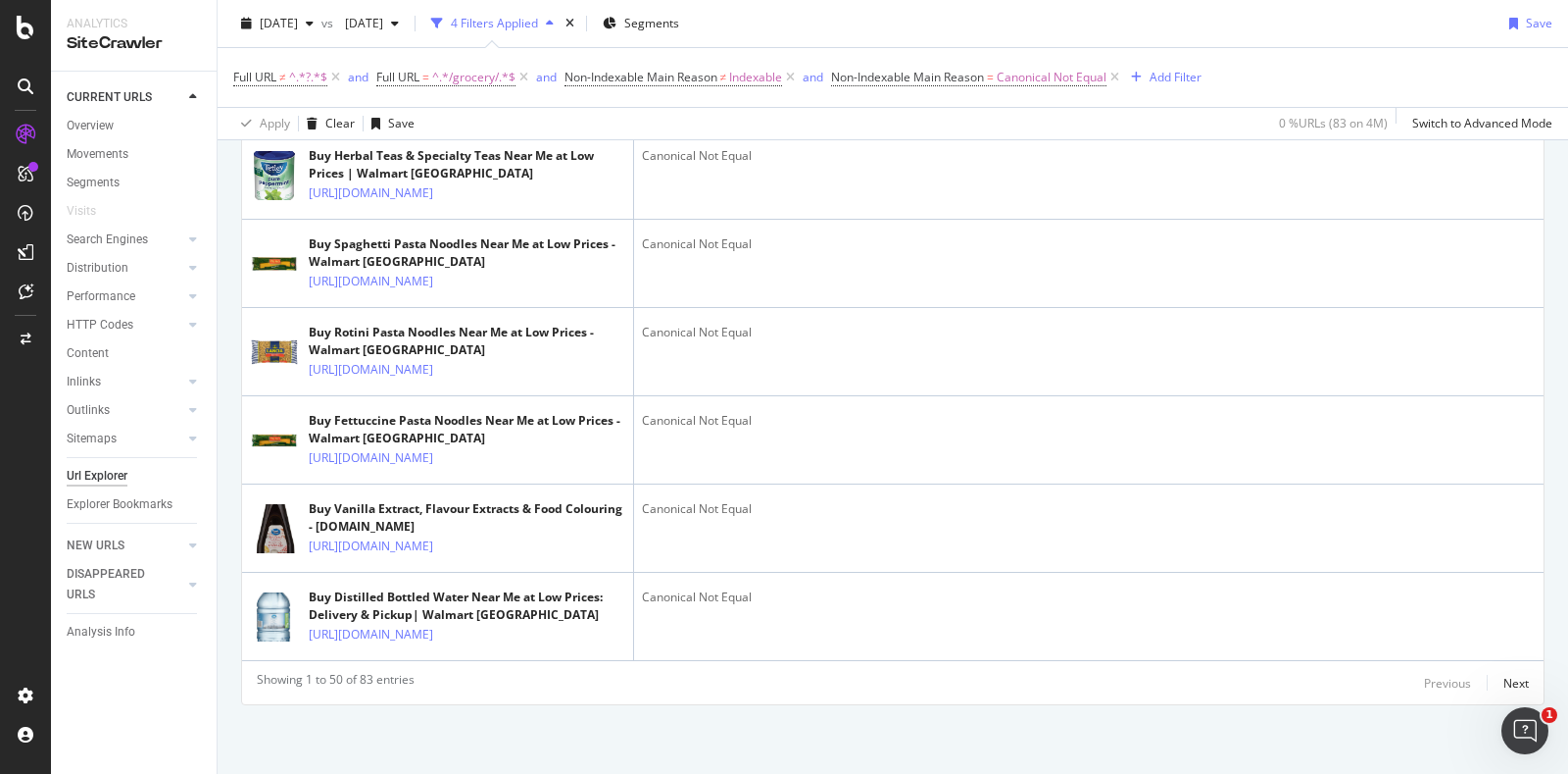
scroll to position [6764, 0]
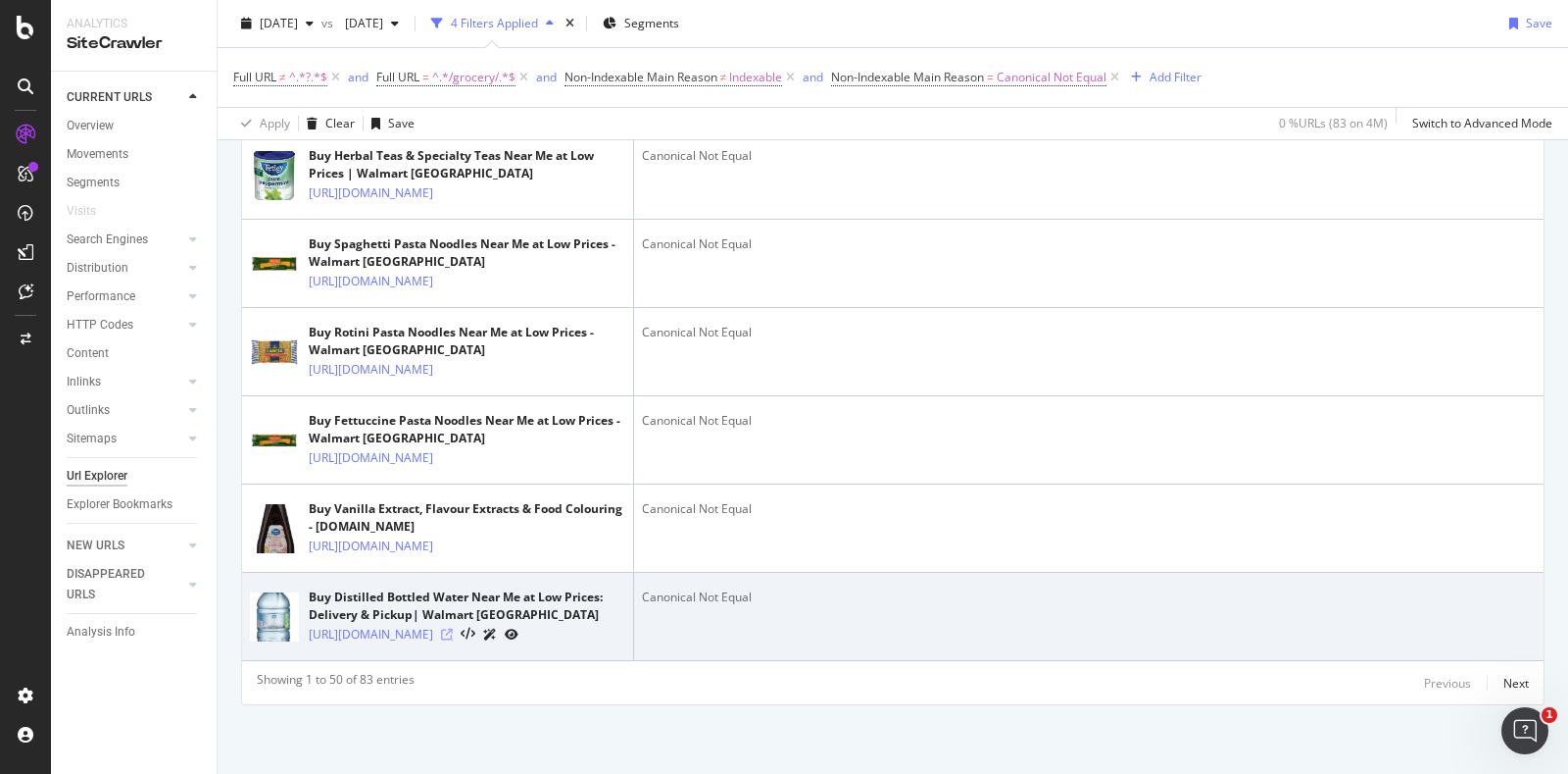
click at [453, 629] on icon at bounding box center [447, 635] width 12 height 12
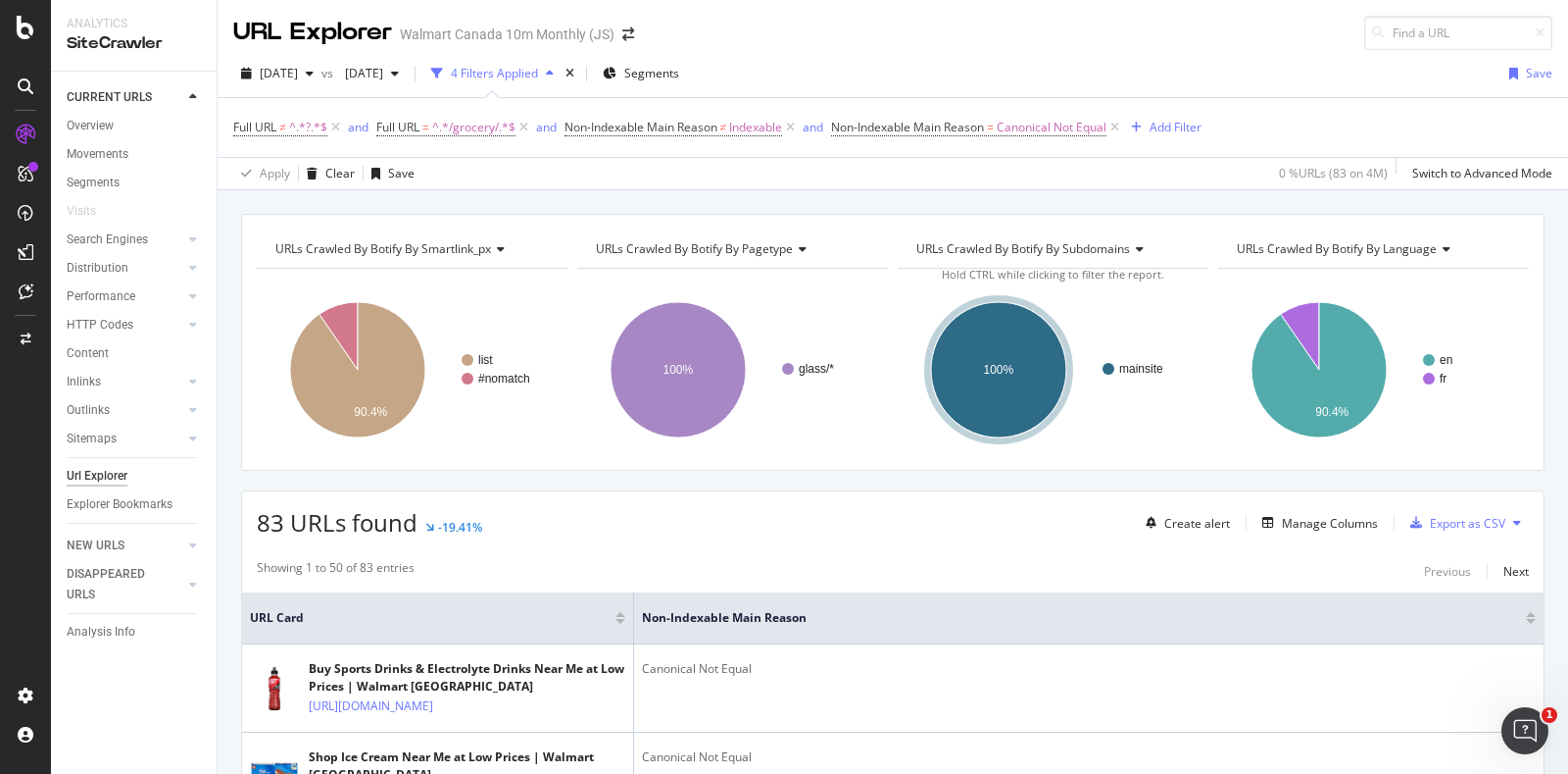
scroll to position [188, 0]
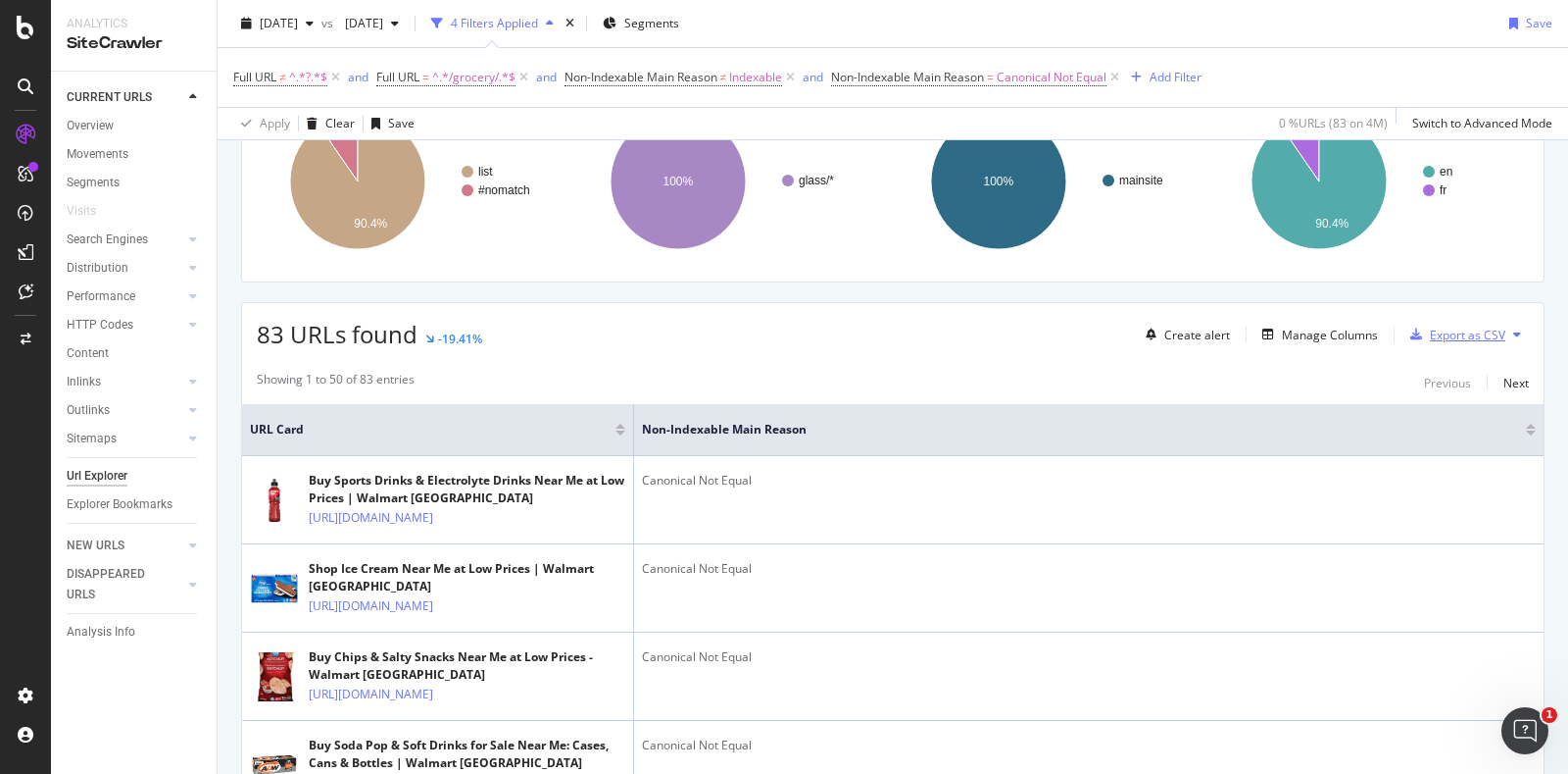
click at [1440, 327] on div "Export as CSV" at bounding box center [1467, 335] width 76 height 17
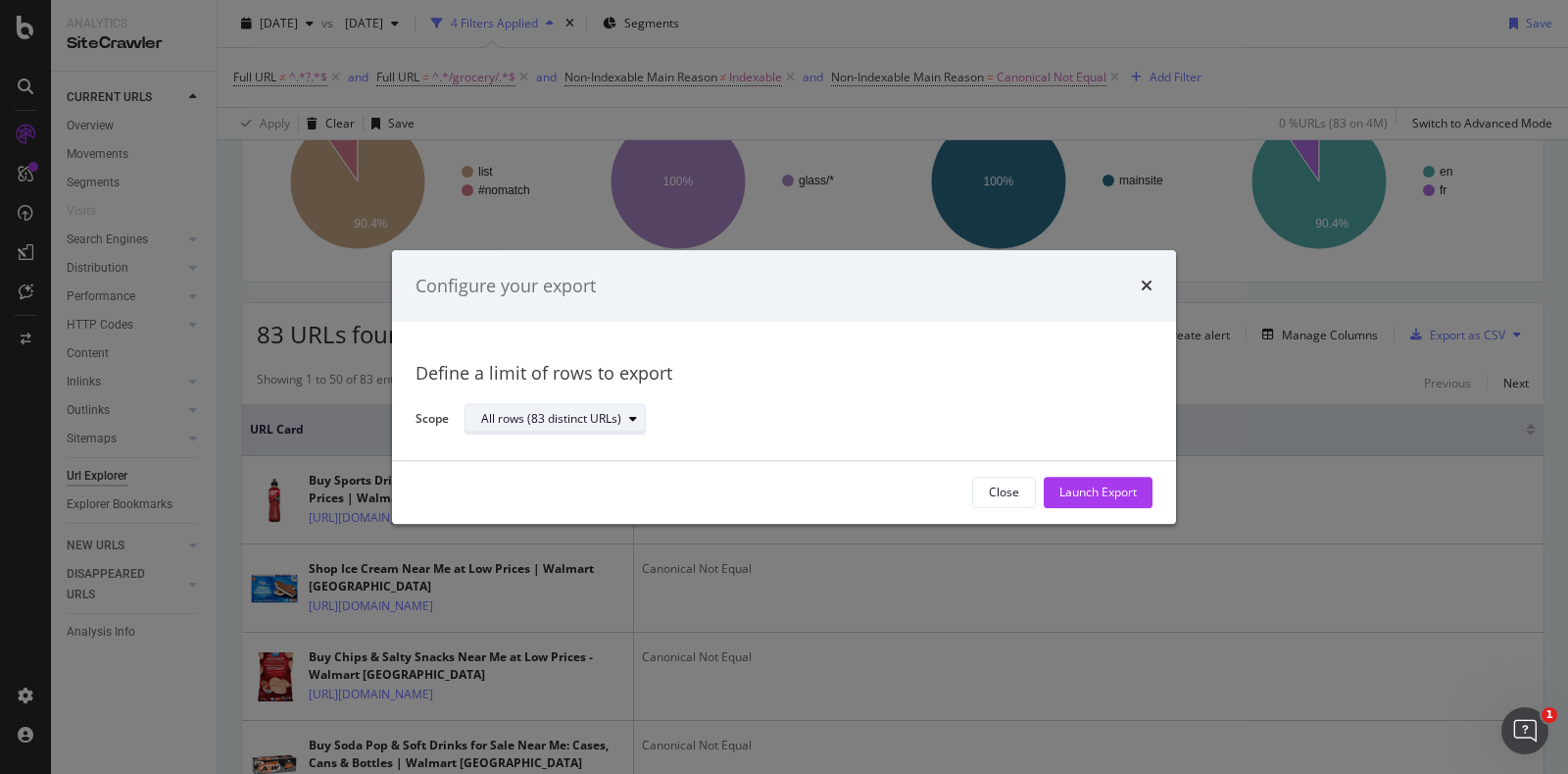
click at [591, 414] on div "All rows (83 distinct URLs)" at bounding box center [551, 419] width 140 height 12
click at [885, 452] on div "Define a limit of rows to export Scope All rows (83 distinct URLs)" at bounding box center [784, 391] width 784 height 138
click at [1091, 482] on div "Launch Export" at bounding box center [1098, 492] width 78 height 30
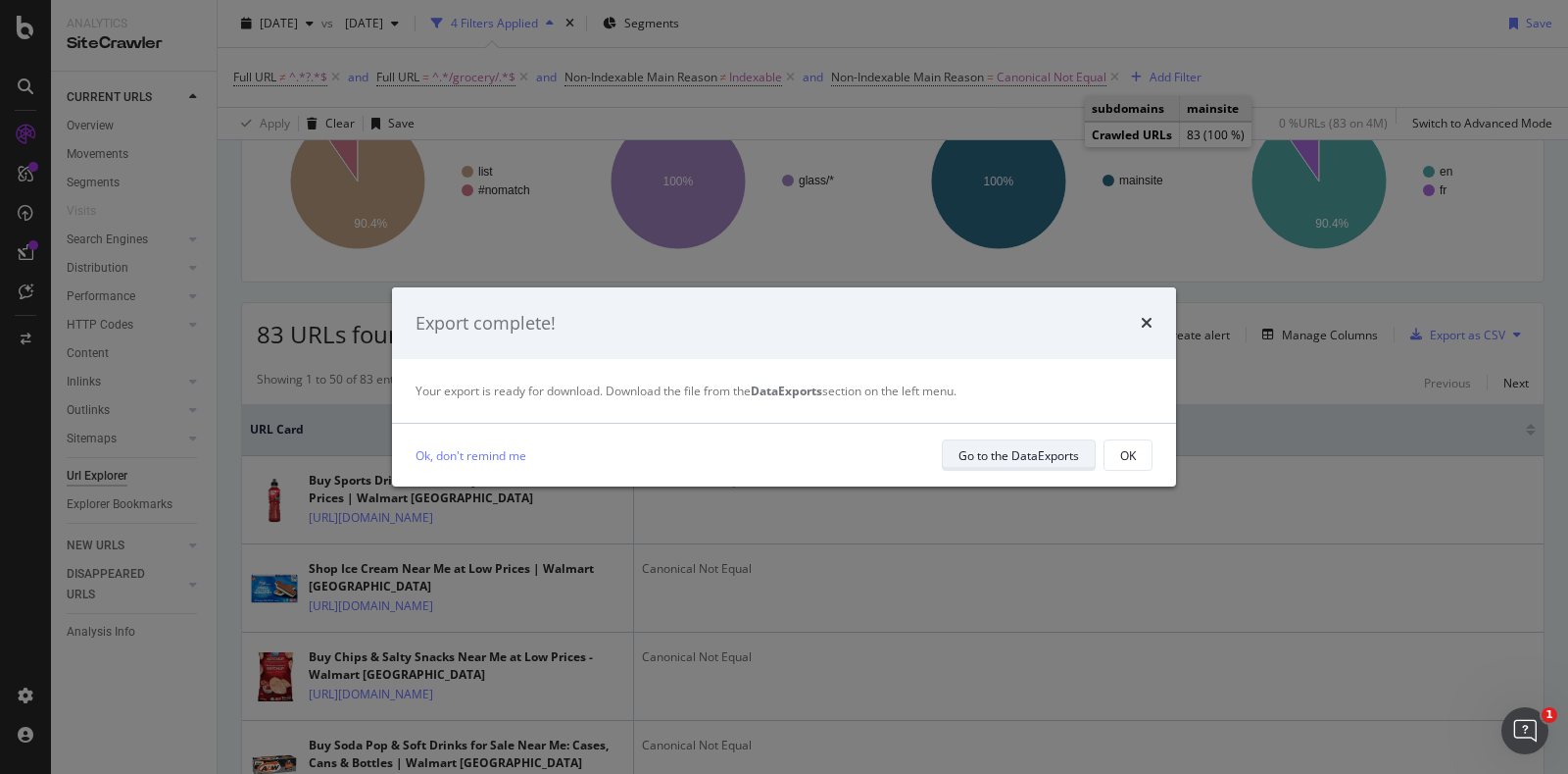
click at [1062, 451] on div "Go to the DataExports" at bounding box center [1018, 455] width 120 height 17
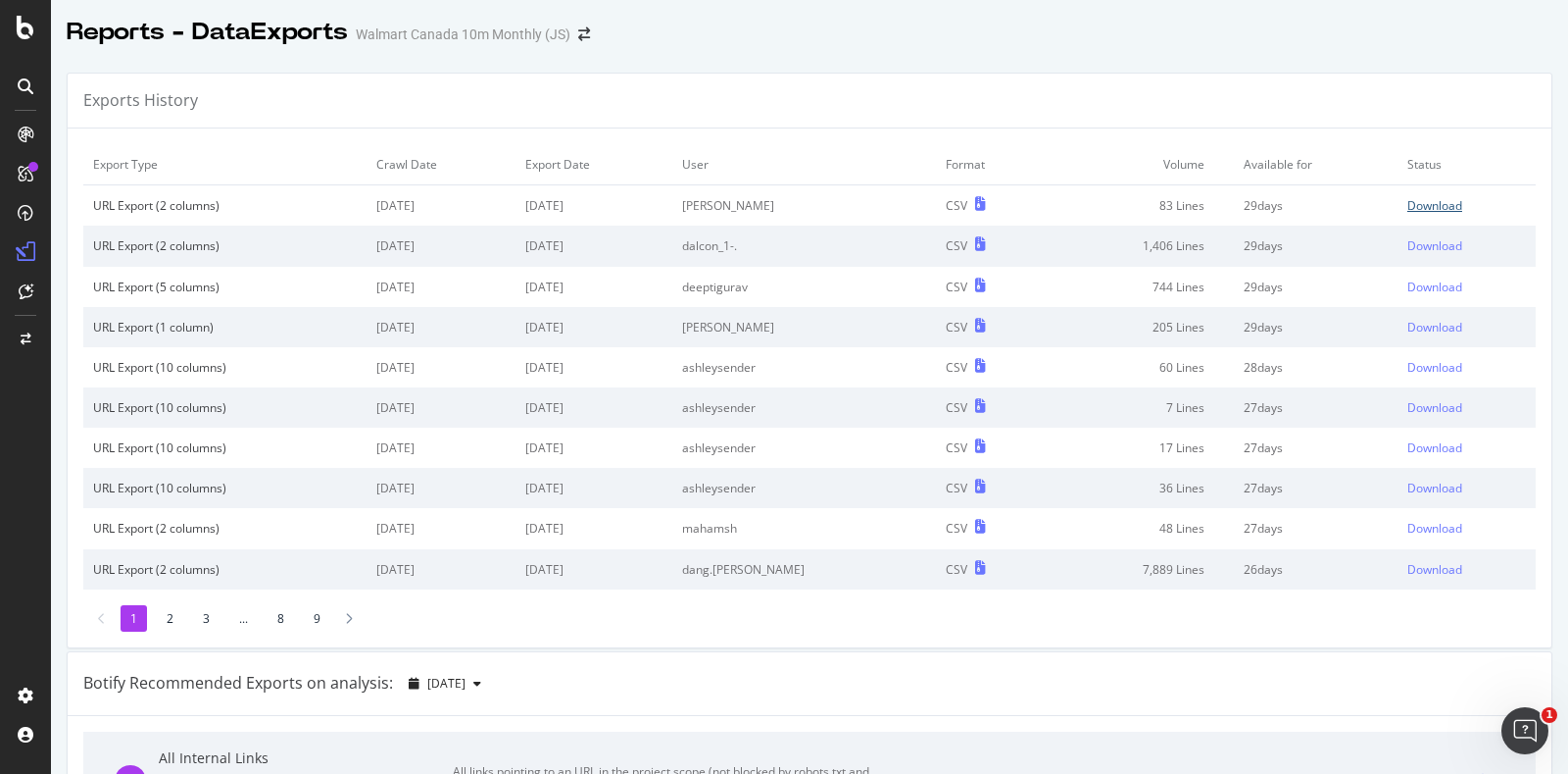
click at [1408, 205] on div "Download" at bounding box center [1434, 205] width 55 height 17
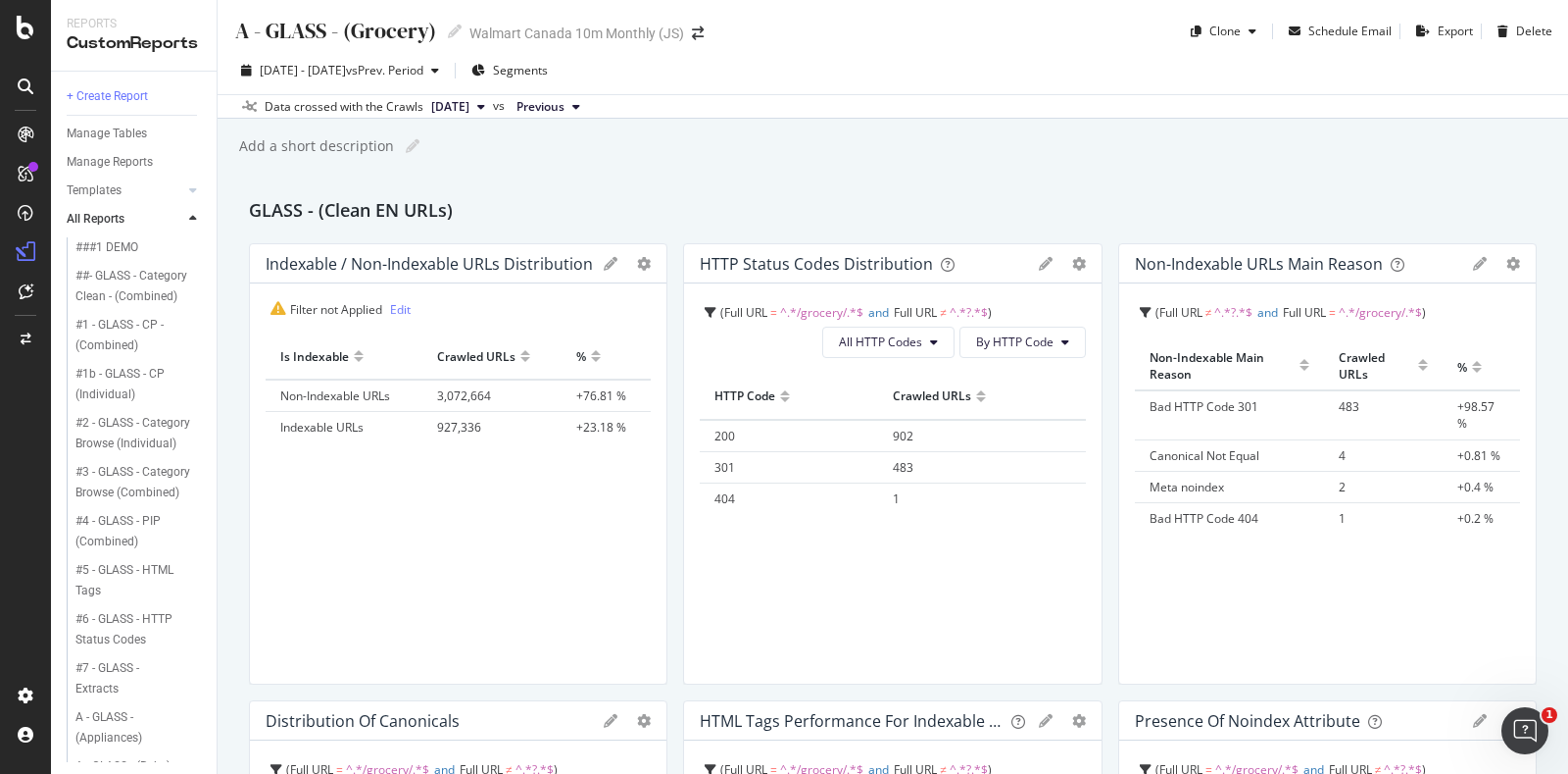
scroll to position [126, 0]
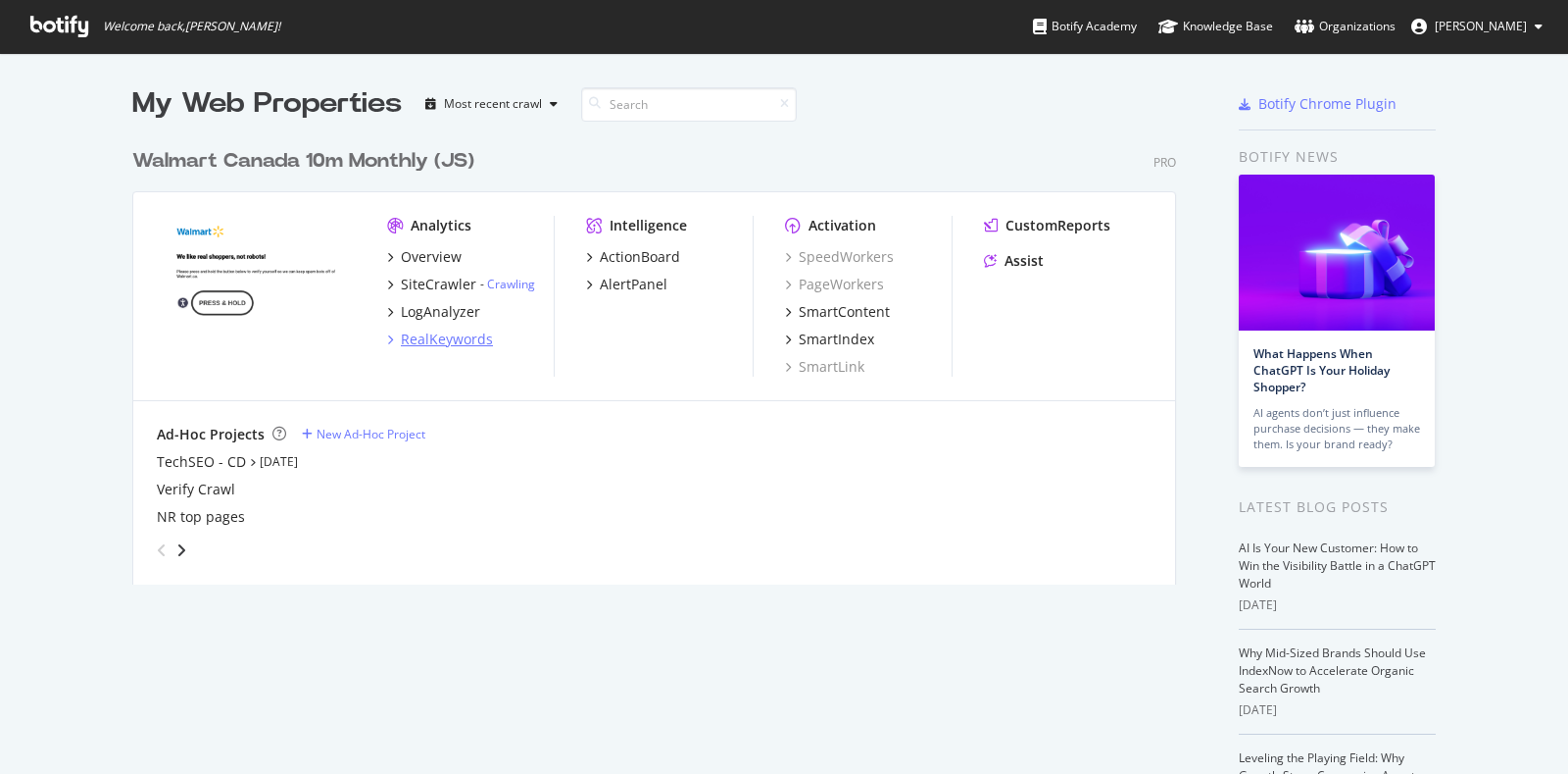
scroll to position [755, 1530]
click at [441, 334] on div "RealKeywords" at bounding box center [447, 340] width 93 height 20
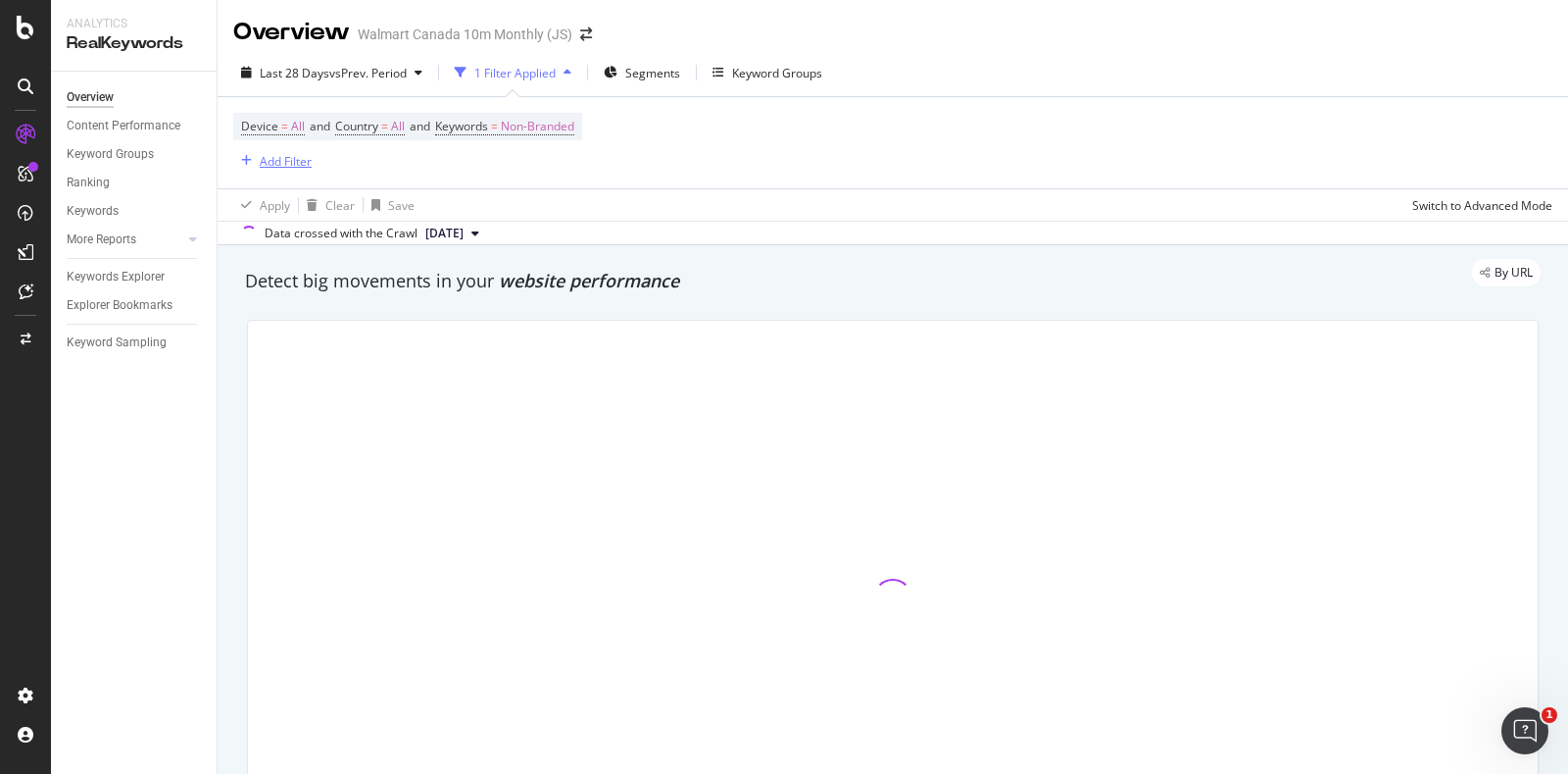
click at [282, 156] on div "Add Filter" at bounding box center [286, 161] width 52 height 17
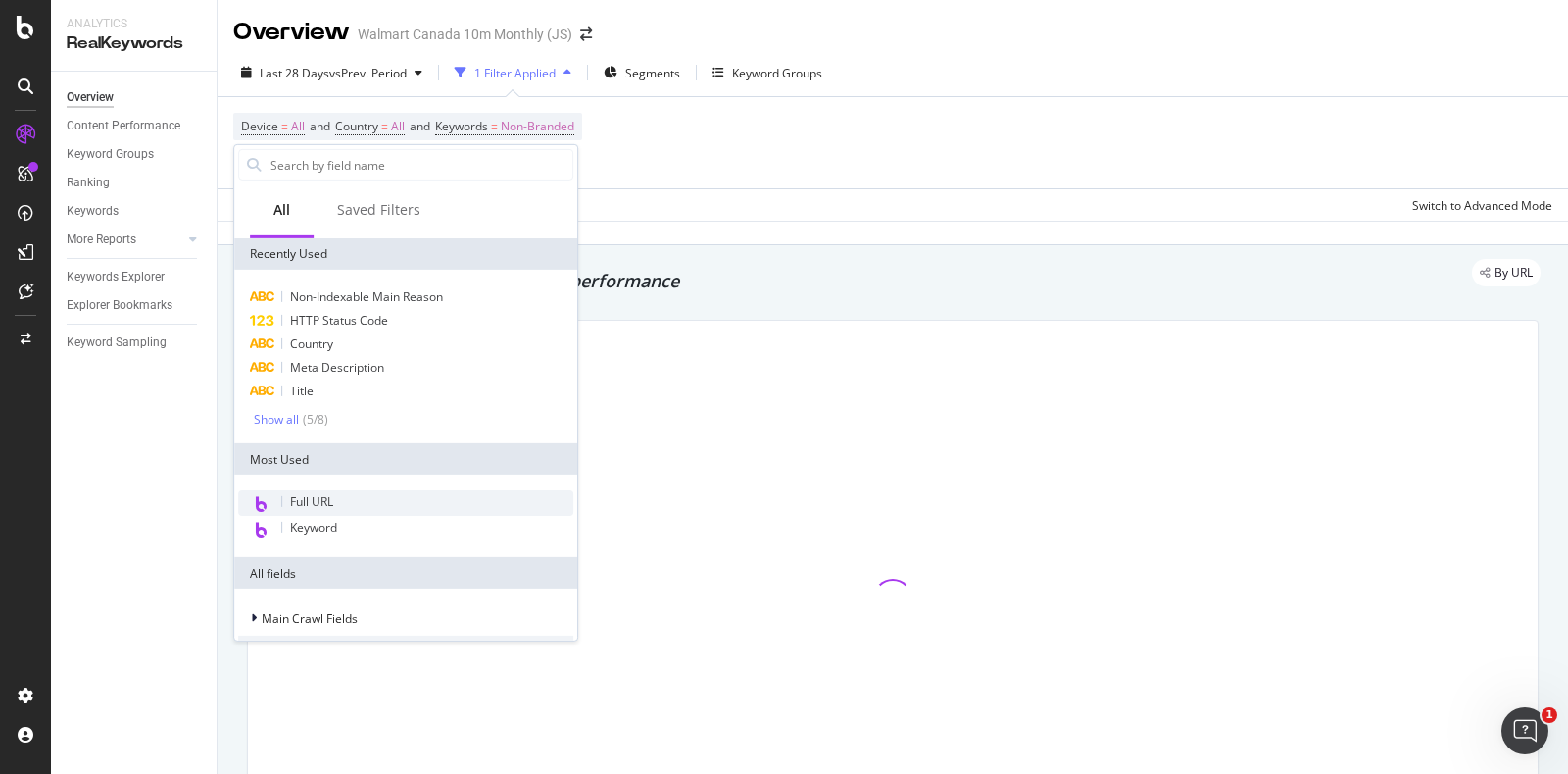
click at [305, 496] on span "Full URL" at bounding box center [311, 501] width 43 height 17
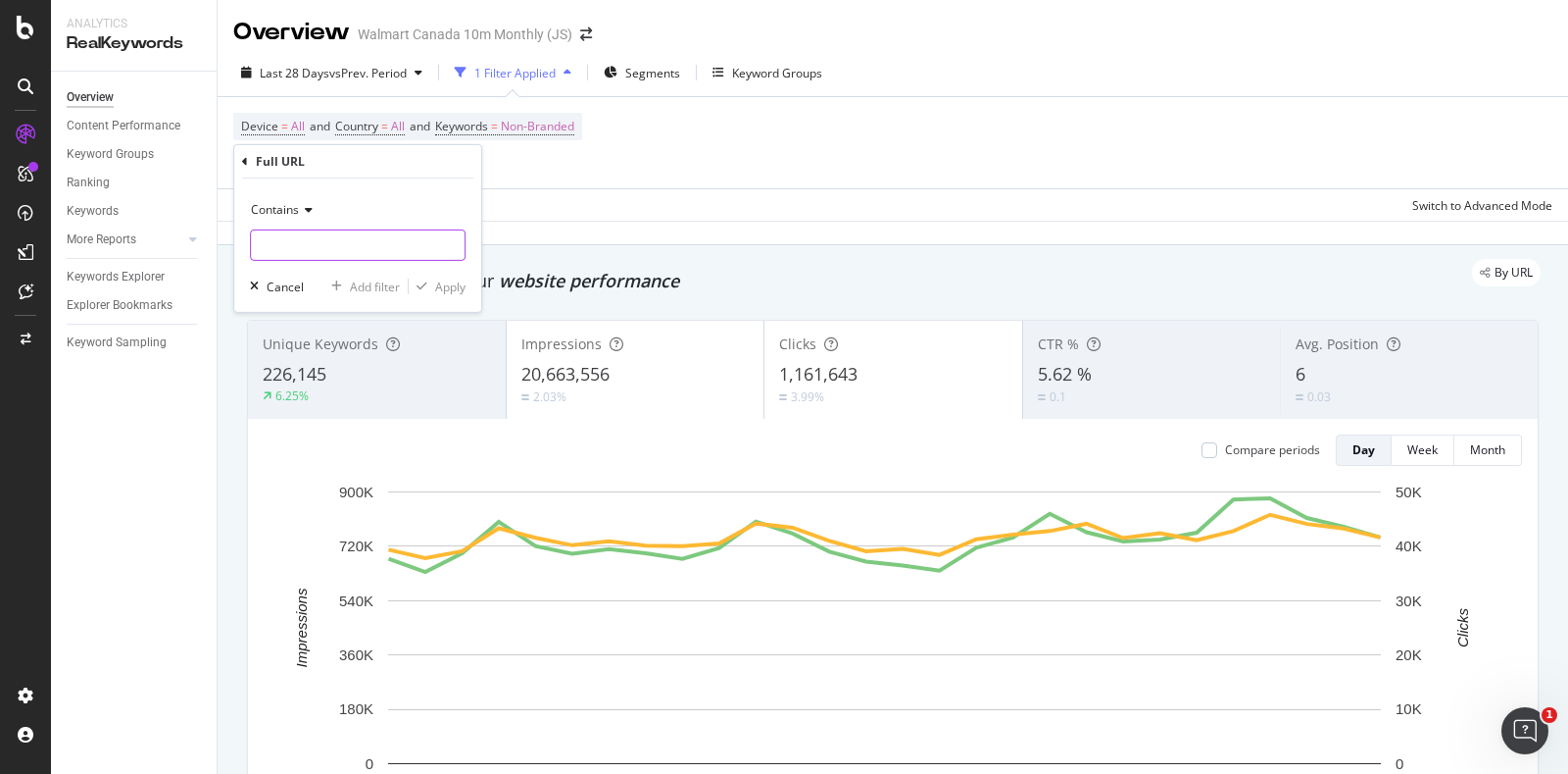
click at [380, 248] on input "text" at bounding box center [357, 244] width 214 height 31
paste input "21017"
type input "21017"
click at [452, 290] on div "Apply" at bounding box center [450, 286] width 31 height 17
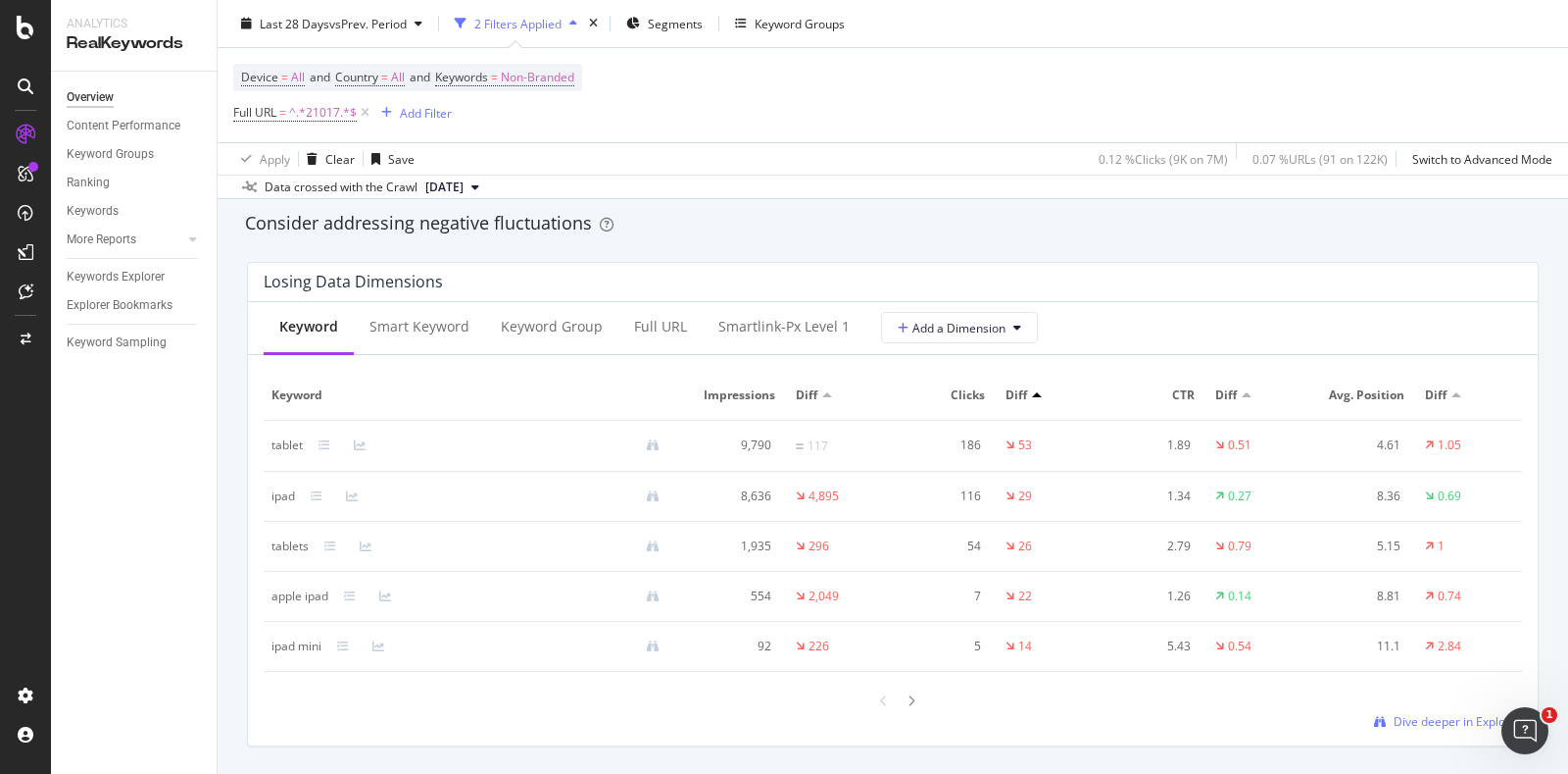
scroll to position [2262, 0]
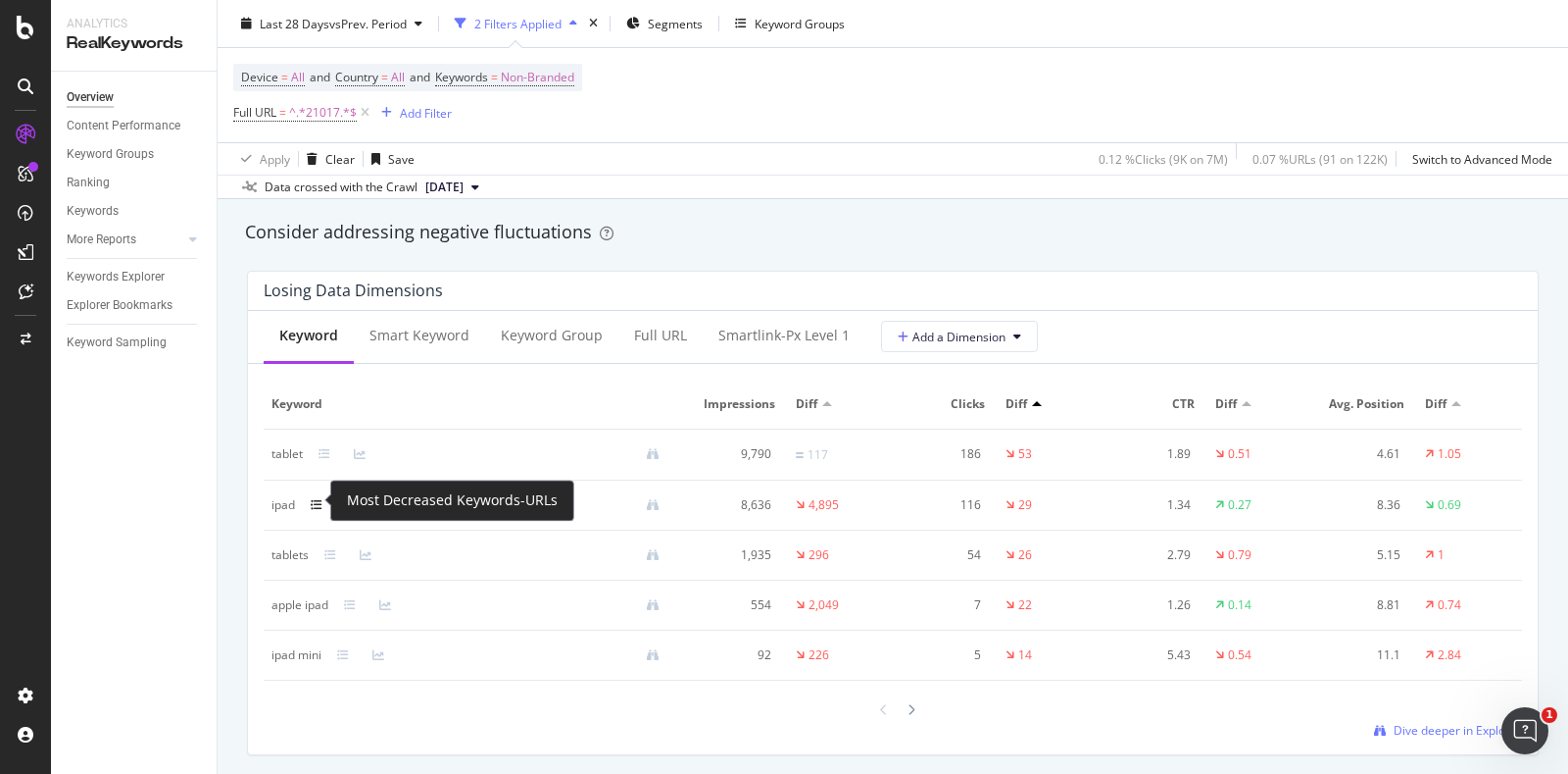
click at [315, 501] on icon at bounding box center [317, 505] width 12 height 12
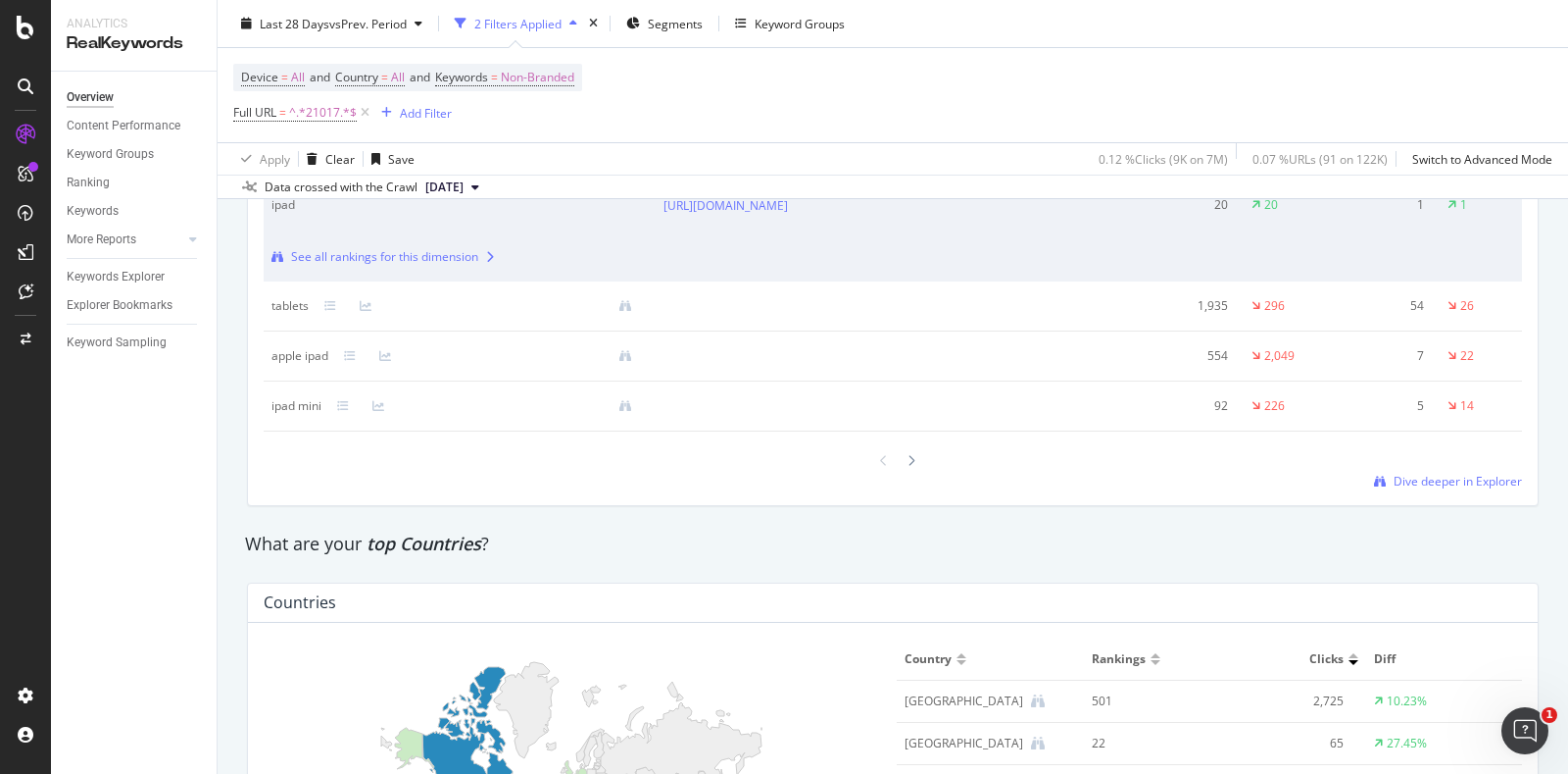
scroll to position [2821, 0]
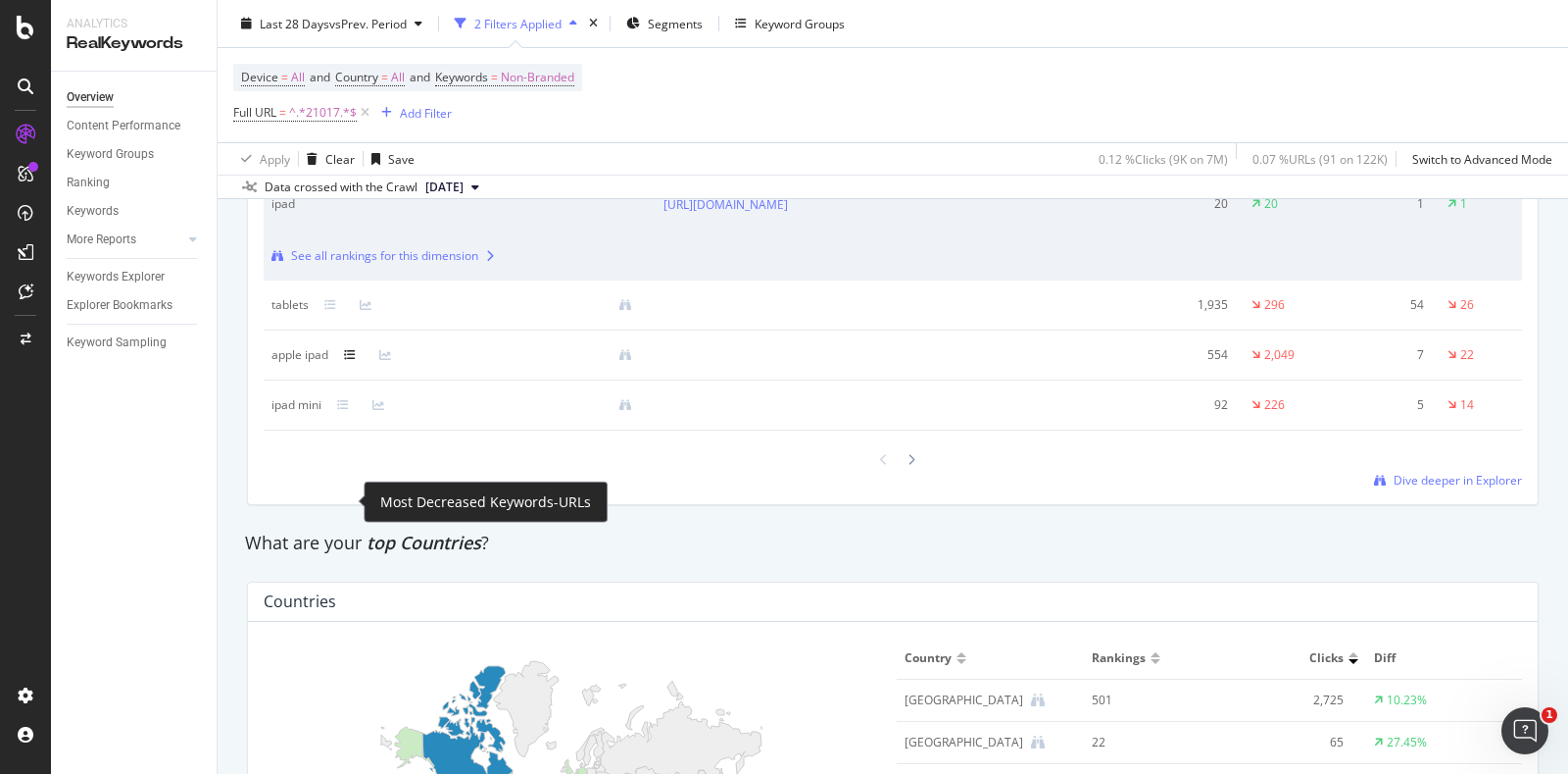
click at [352, 361] on icon at bounding box center [349, 355] width 12 height 12
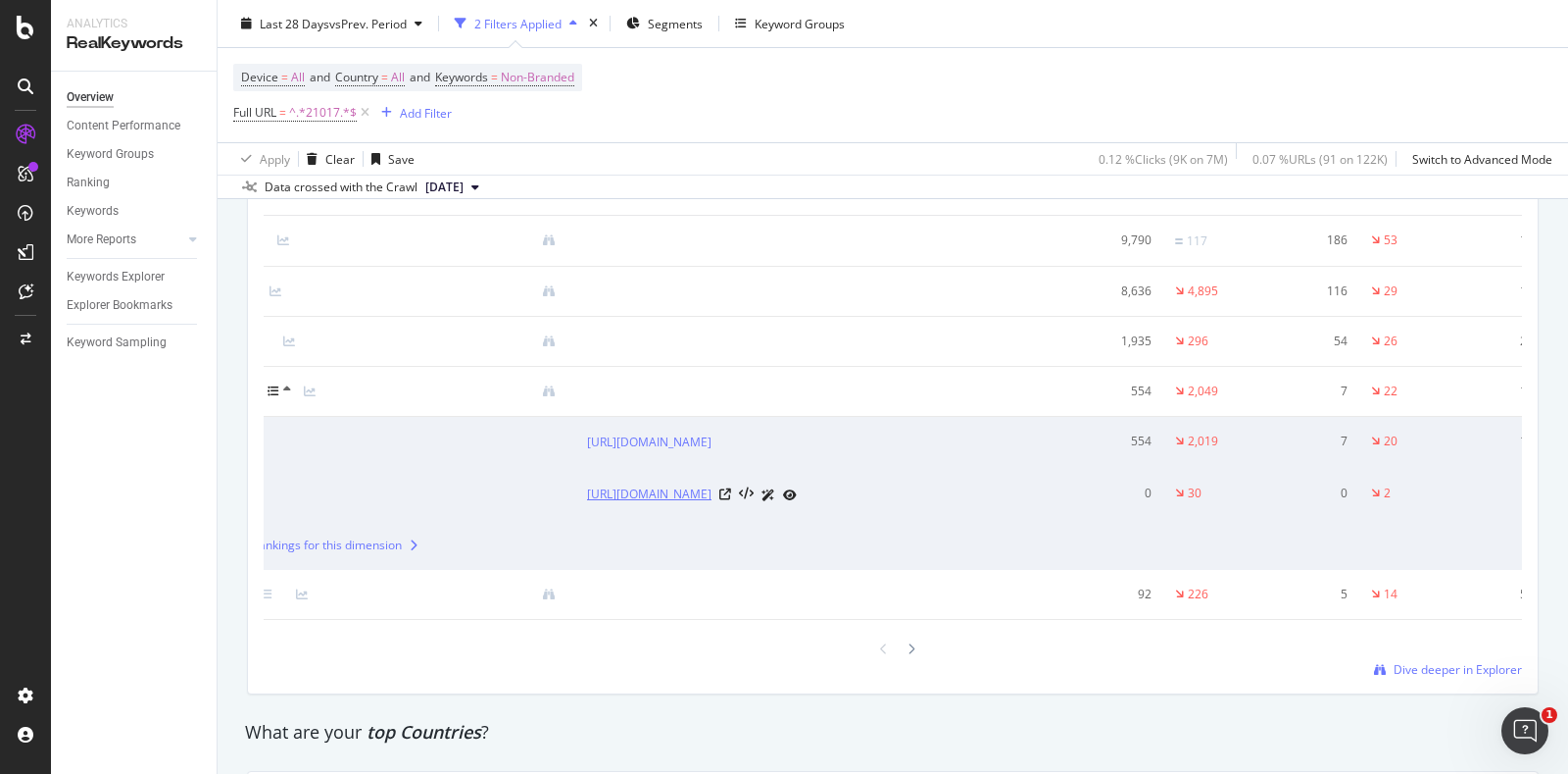
scroll to position [0, 0]
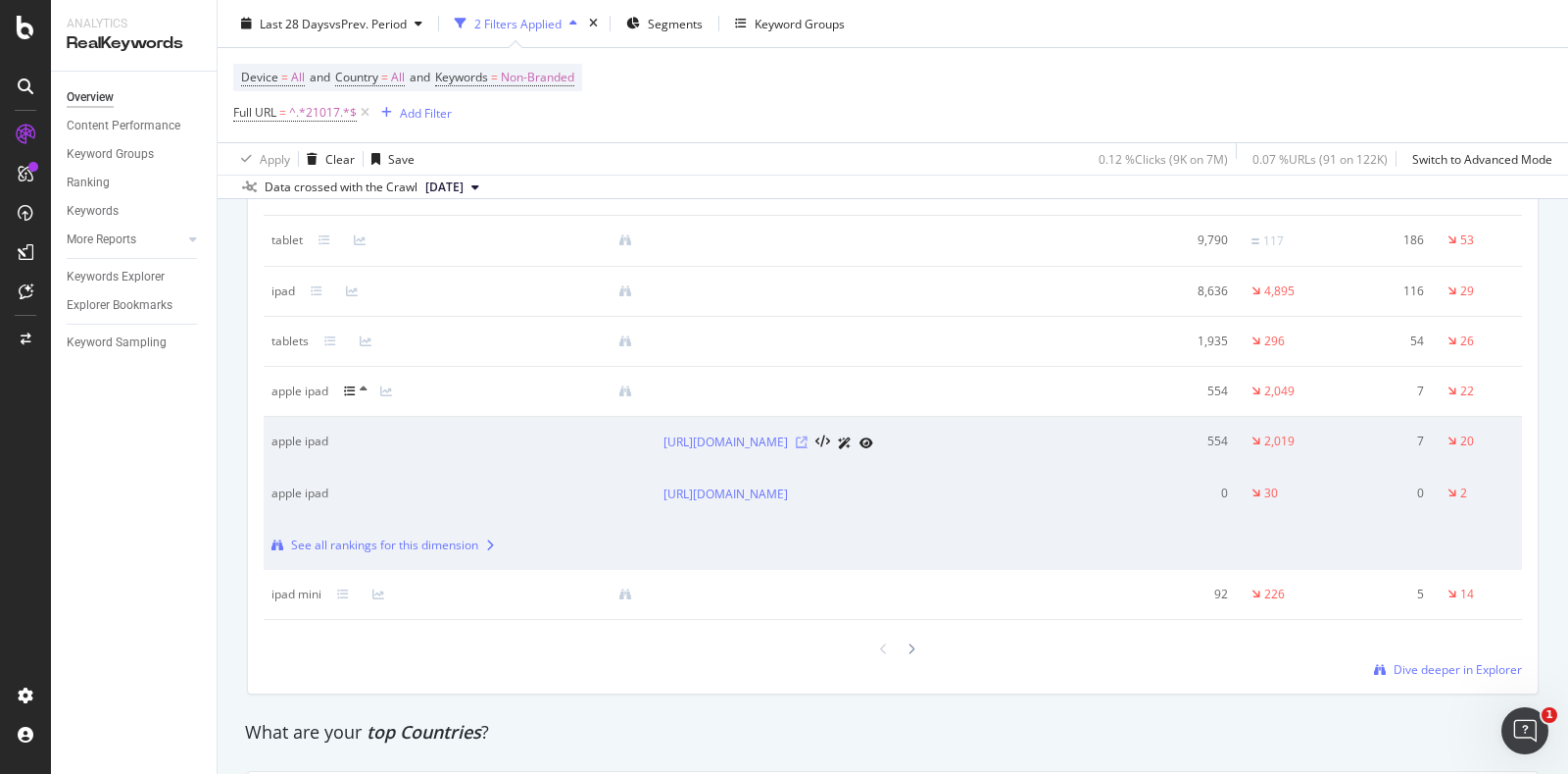
click at [807, 448] on icon at bounding box center [801, 442] width 12 height 12
